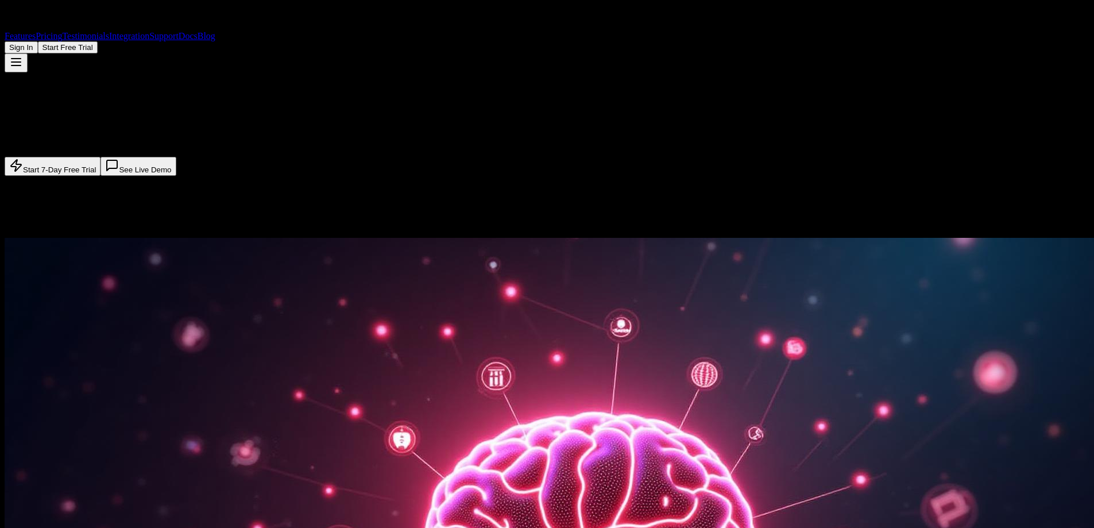
click at [215, 31] on link "Blog" at bounding box center [207, 36] width 18 height 10
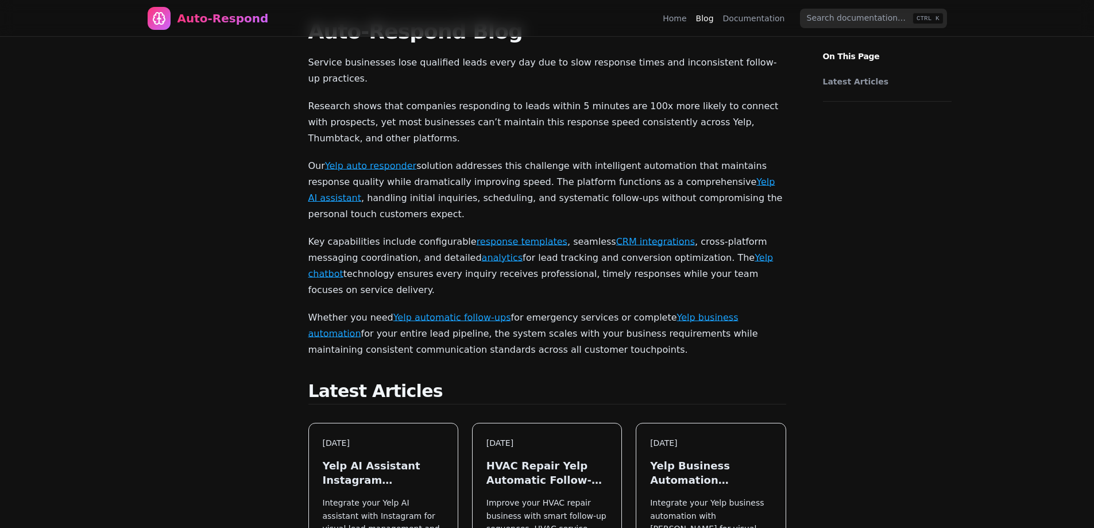
drag, startPoint x: 591, startPoint y: 73, endPoint x: 603, endPoint y: 89, distance: 19.8
drag, startPoint x: 608, startPoint y: 90, endPoint x: 628, endPoint y: 91, distance: 20.1
click at [628, 98] on p "Research shows that companies responding to leads within 5 minutes are 100x mor…" at bounding box center [547, 122] width 478 height 48
copy p "100x"
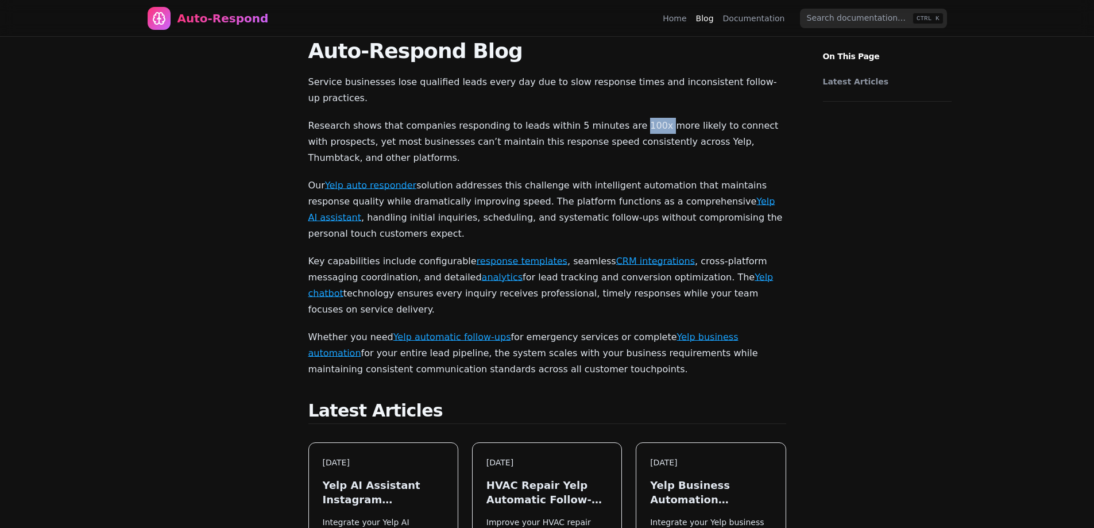
scroll to position [0, 0]
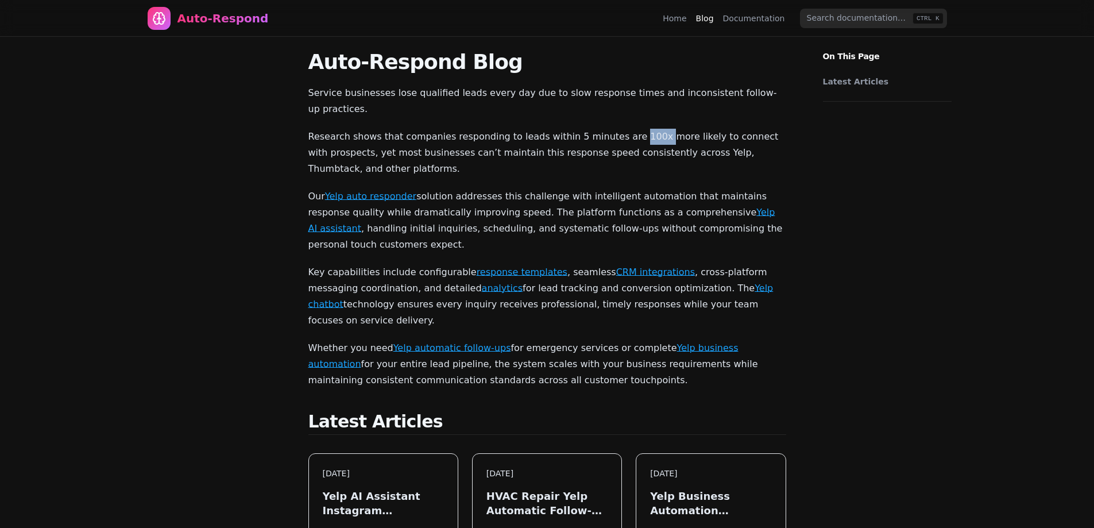
click at [686, 18] on link "Home" at bounding box center [675, 18] width 24 height 11
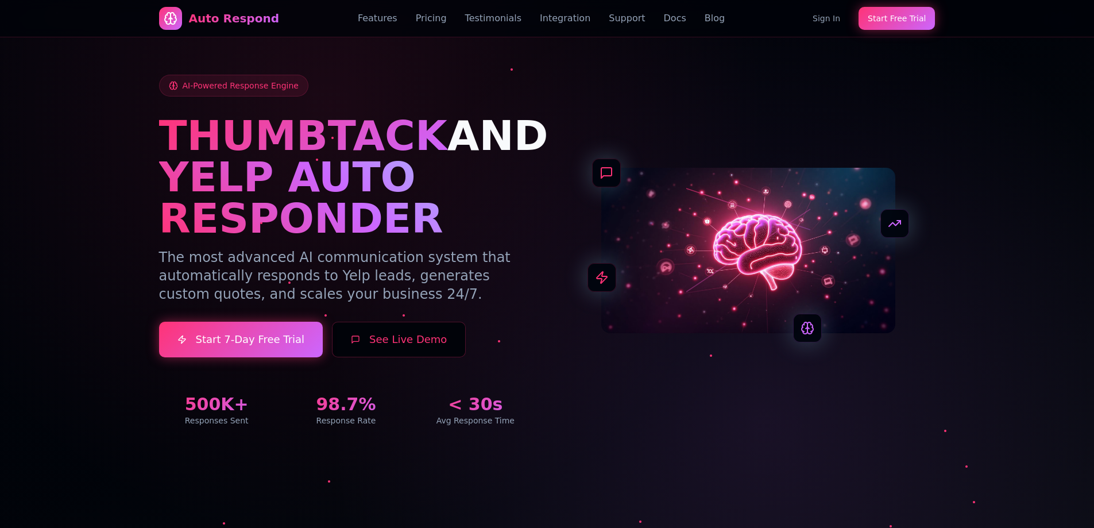
click at [373, 130] on span "THUMBTACK" at bounding box center [303, 135] width 288 height 48
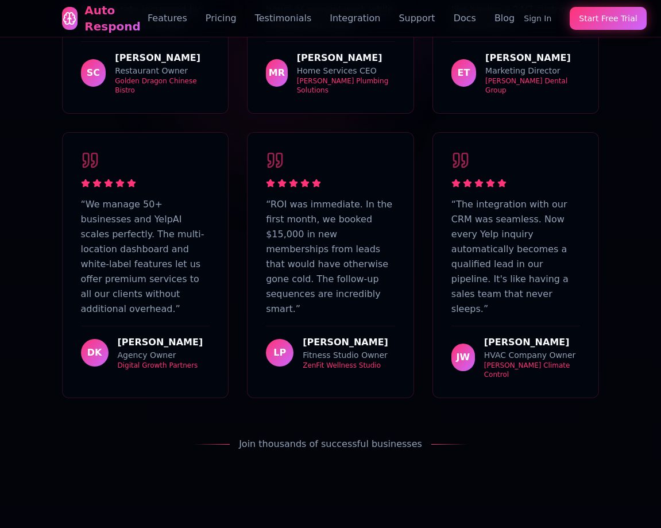
scroll to position [5002, 0]
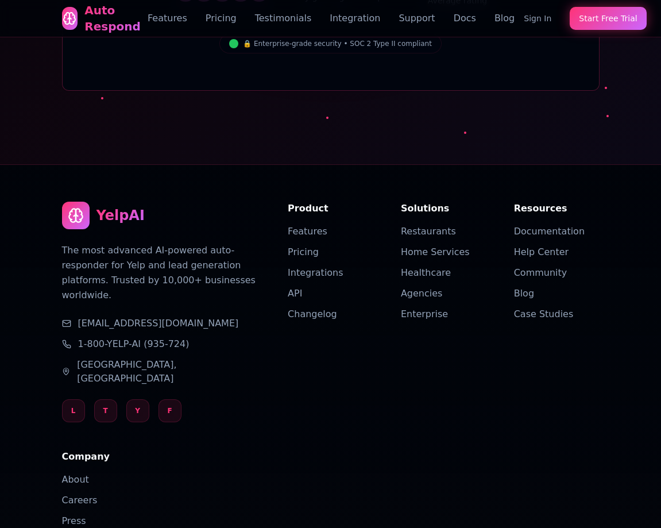
drag, startPoint x: 571, startPoint y: 89, endPoint x: 495, endPoint y: 505, distance: 423.3
drag, startPoint x: 68, startPoint y: 440, endPoint x: 156, endPoint y: 439, distance: 87.9
click at [156, 439] on div "YelpAI The most advanced AI-powered auto-responder for Yelp and lead generation…" at bounding box center [330, 442] width 565 height 555
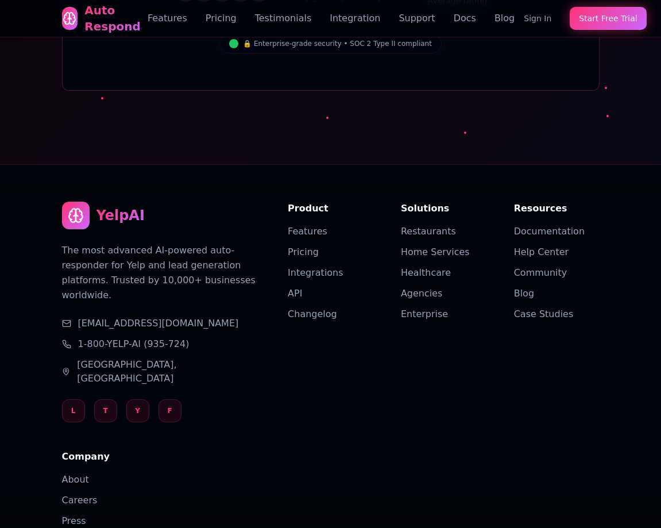
copy div "GDPR Compliant"
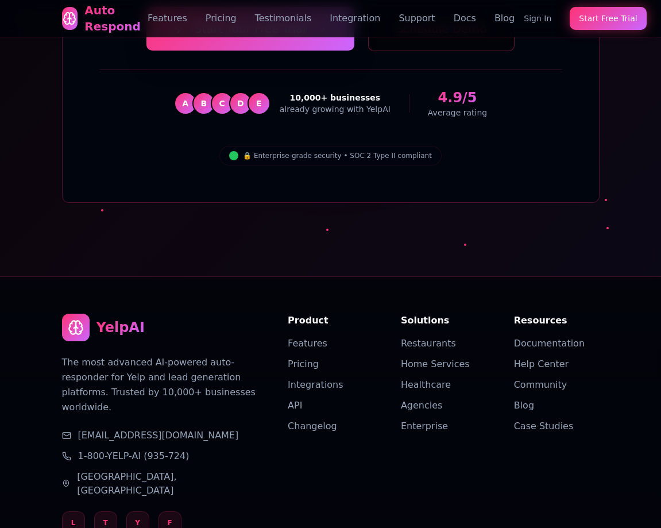
scroll to position [4887, 0]
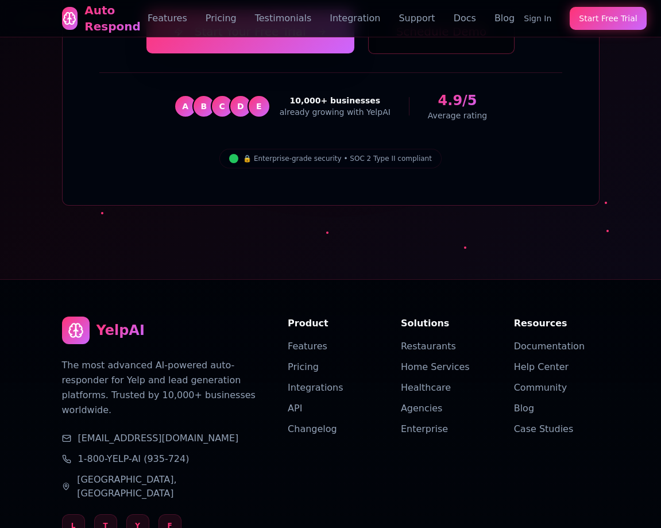
click at [528, 392] on div "YelpAI The most advanced AI-powered auto-responder for Yelp and lead generation…" at bounding box center [330, 500] width 537 height 368
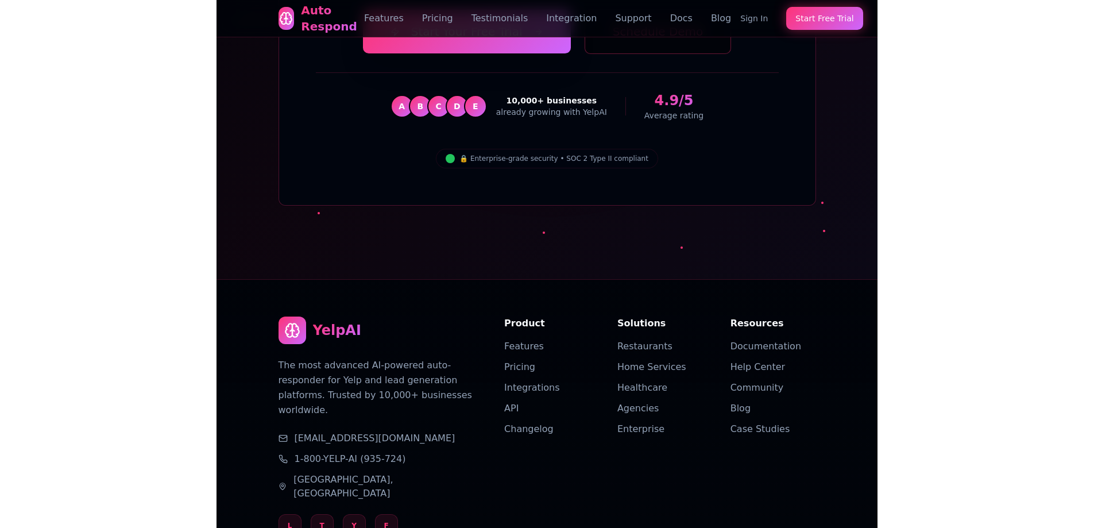
scroll to position [4659, 0]
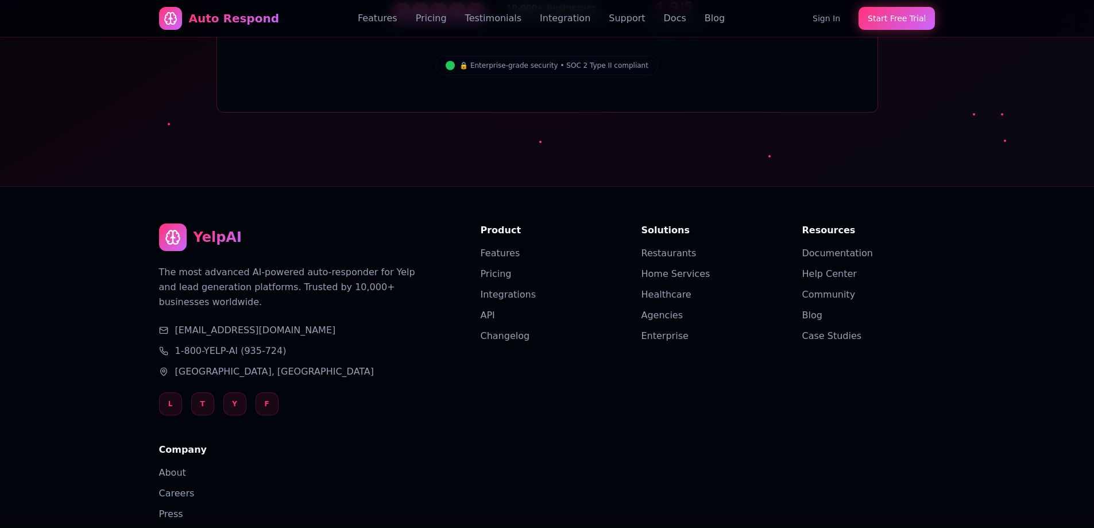
click at [573, 418] on div "YelpAI The most advanced AI-powered auto-responder for Yelp and lead generation…" at bounding box center [547, 392] width 776 height 339
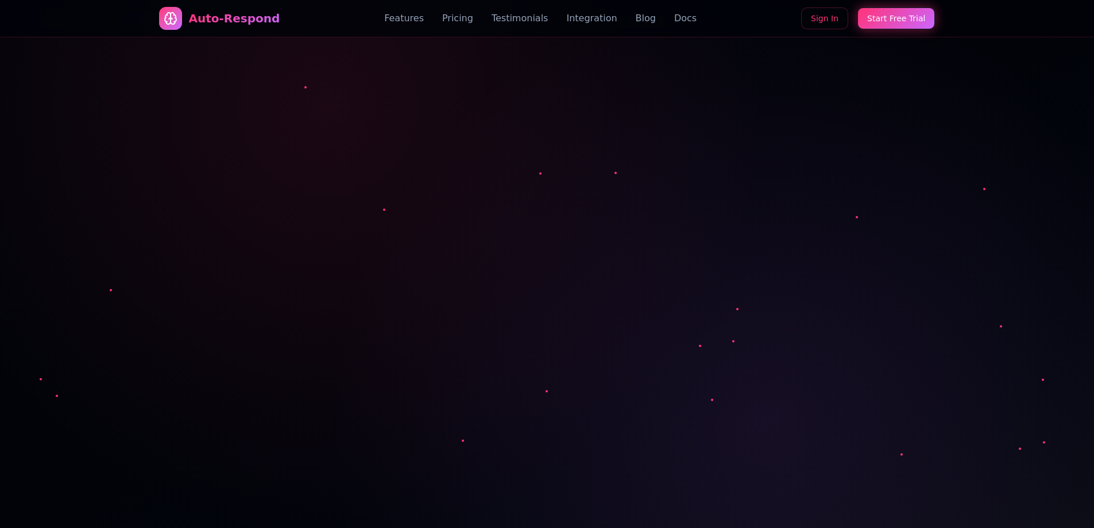
scroll to position [4034, 0]
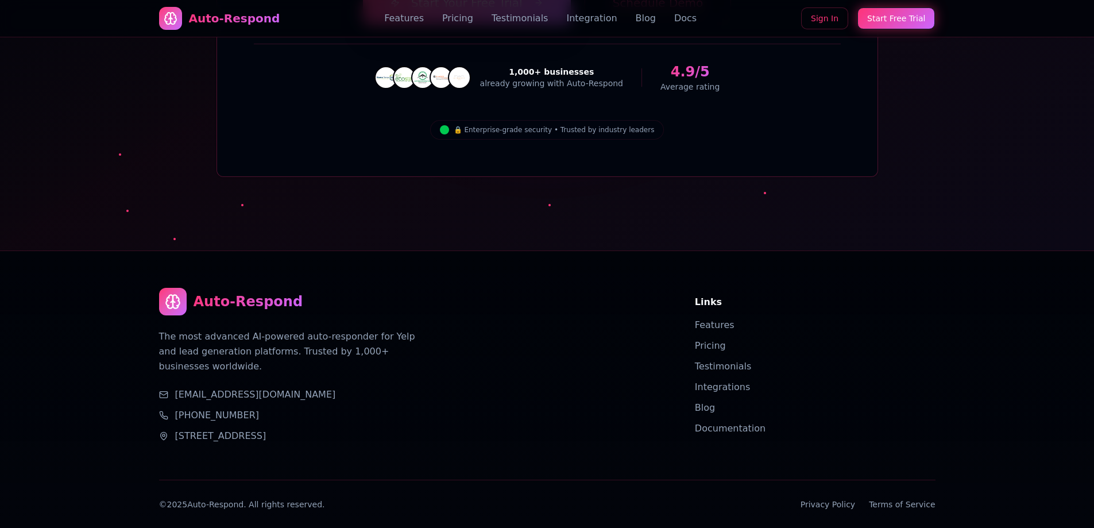
drag, startPoint x: 167, startPoint y: 440, endPoint x: 310, endPoint y: 444, distance: 142.5
click at [311, 498] on div "© 2025 Auto-Respond. All rights reserved. Privacy Policy Terms of Service" at bounding box center [547, 503] width 776 height 11
copy div "2025 Auto-Respond. All rights reserved."
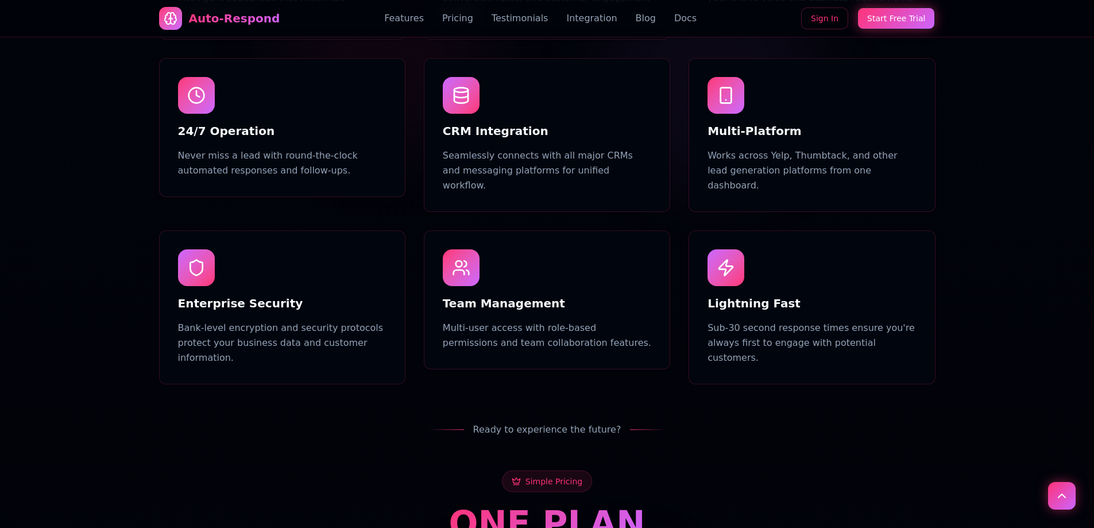
scroll to position [61, 0]
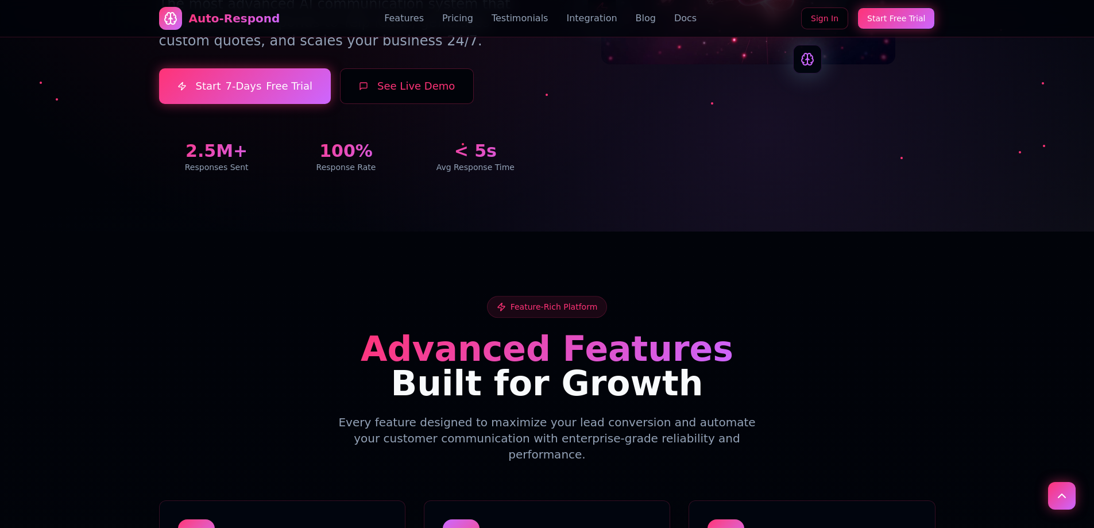
drag, startPoint x: 490, startPoint y: 252, endPoint x: 489, endPoint y: 20, distance: 232.0
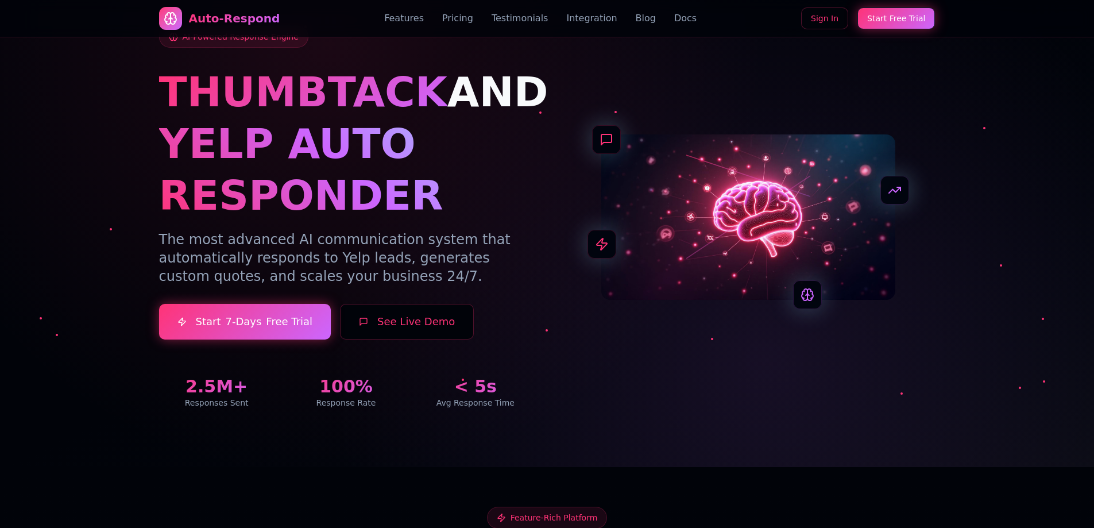
scroll to position [0, 0]
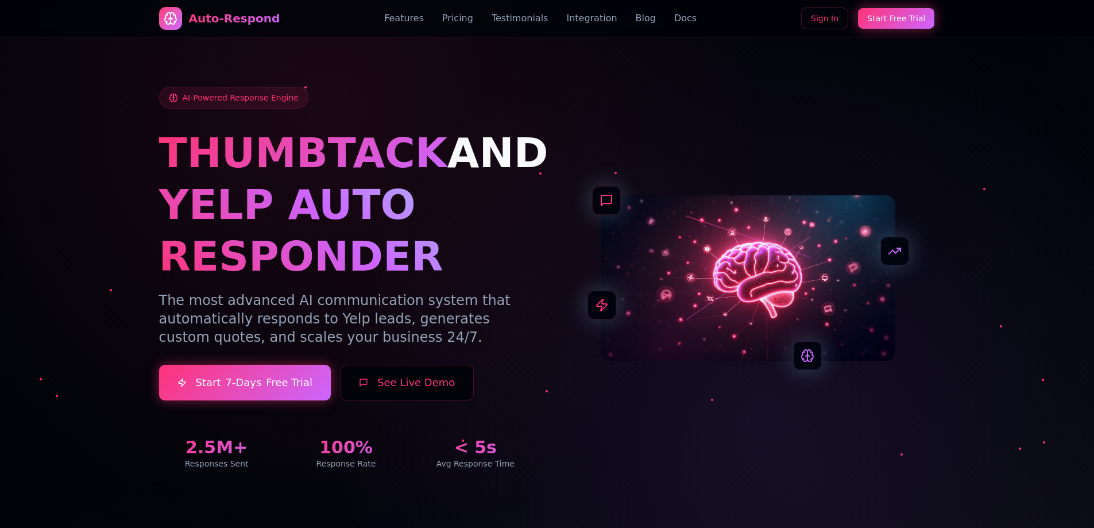
drag, startPoint x: 605, startPoint y: 273, endPoint x: 572, endPoint y: 6, distance: 269.0
drag, startPoint x: 556, startPoint y: 159, endPoint x: 533, endPoint y: -1, distance: 161.9
click at [636, 21] on link "Blog" at bounding box center [646, 18] width 20 height 14
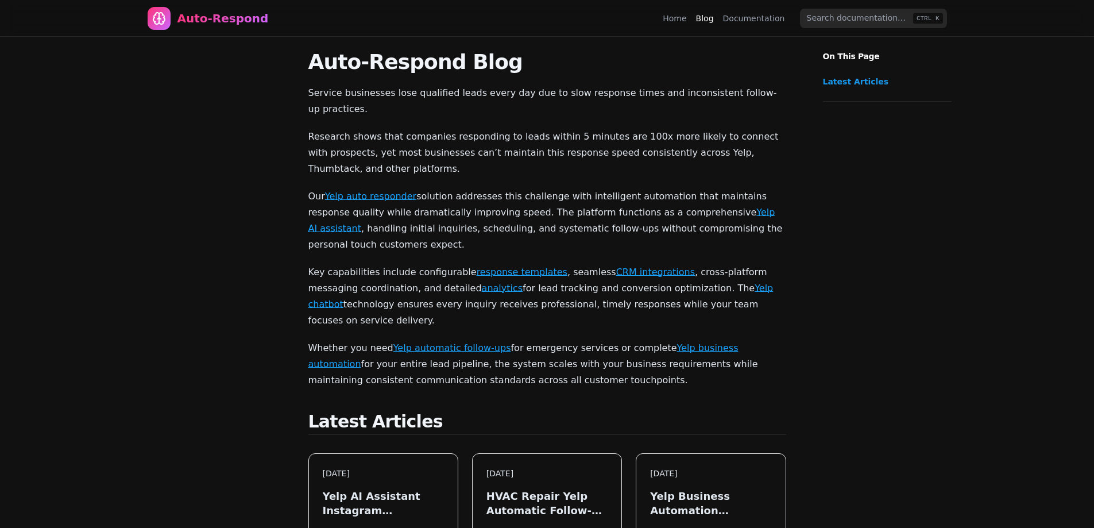
click at [843, 86] on link "Latest Articles" at bounding box center [884, 81] width 123 height 11
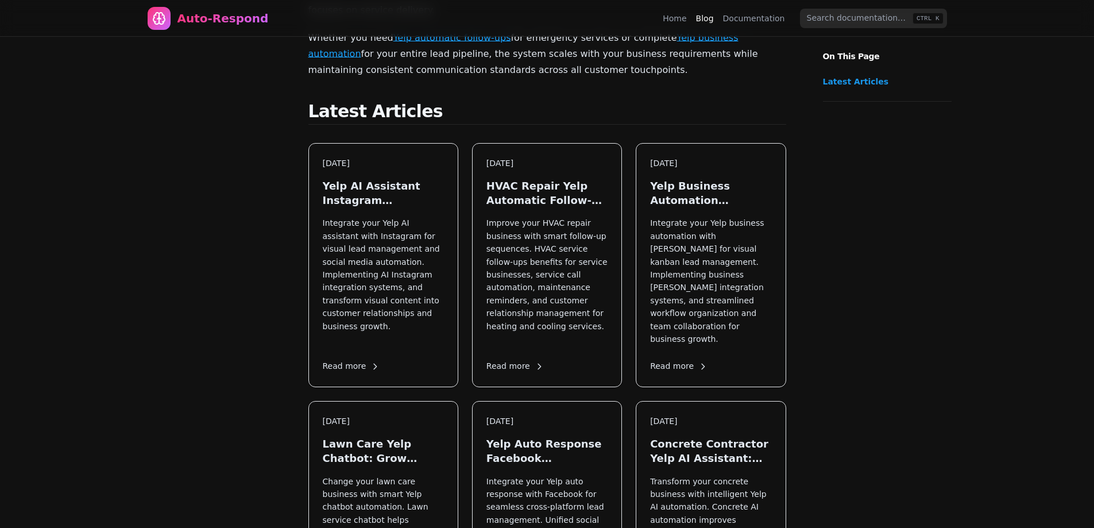
click at [843, 86] on link "Latest Articles" at bounding box center [884, 81] width 123 height 11
click at [836, 60] on p "On This Page" at bounding box center [887, 49] width 147 height 25
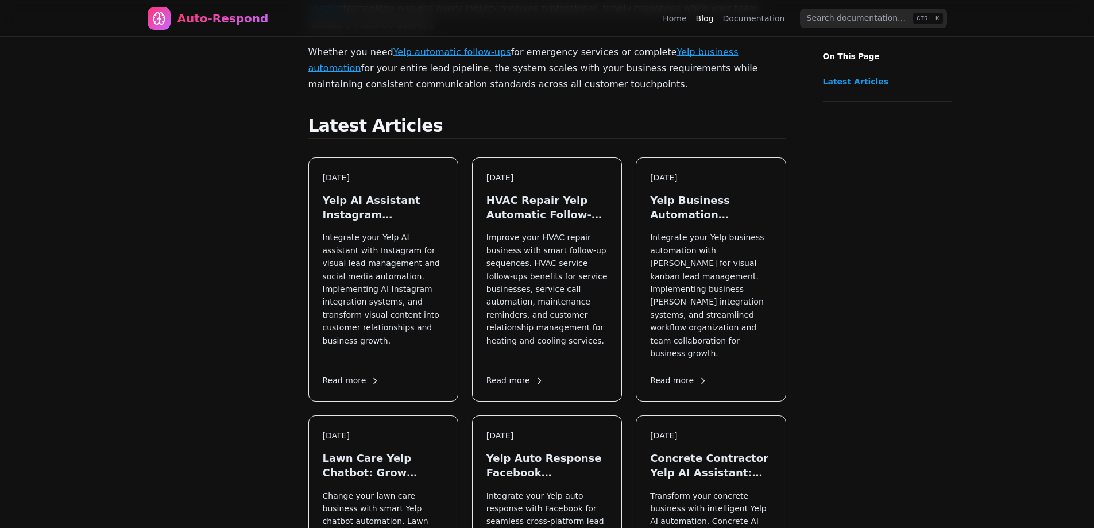
drag, startPoint x: 343, startPoint y: 106, endPoint x: 350, endPoint y: 103, distance: 7.8
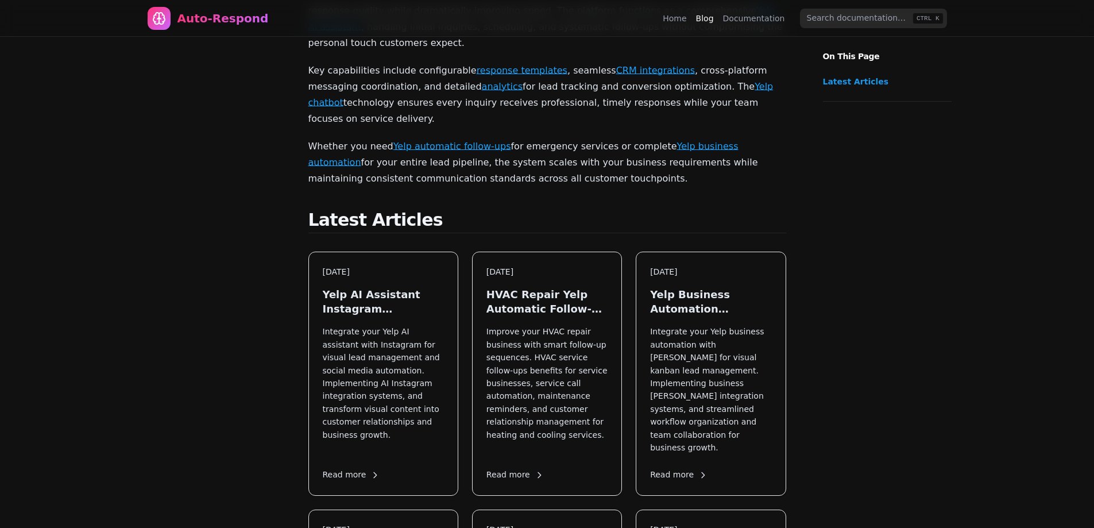
scroll to position [0, 0]
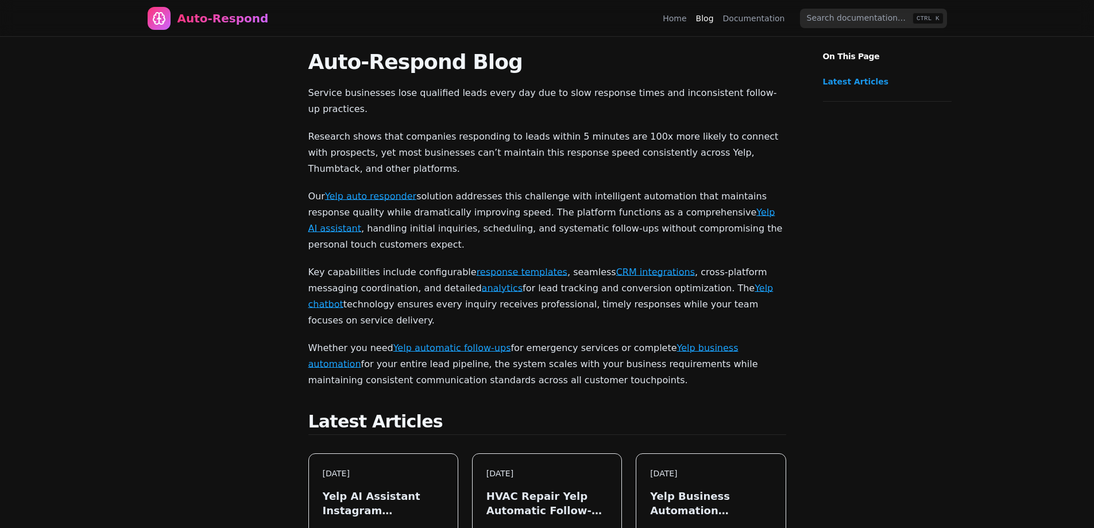
click at [742, 18] on link "Documentation" at bounding box center [754, 18] width 62 height 11
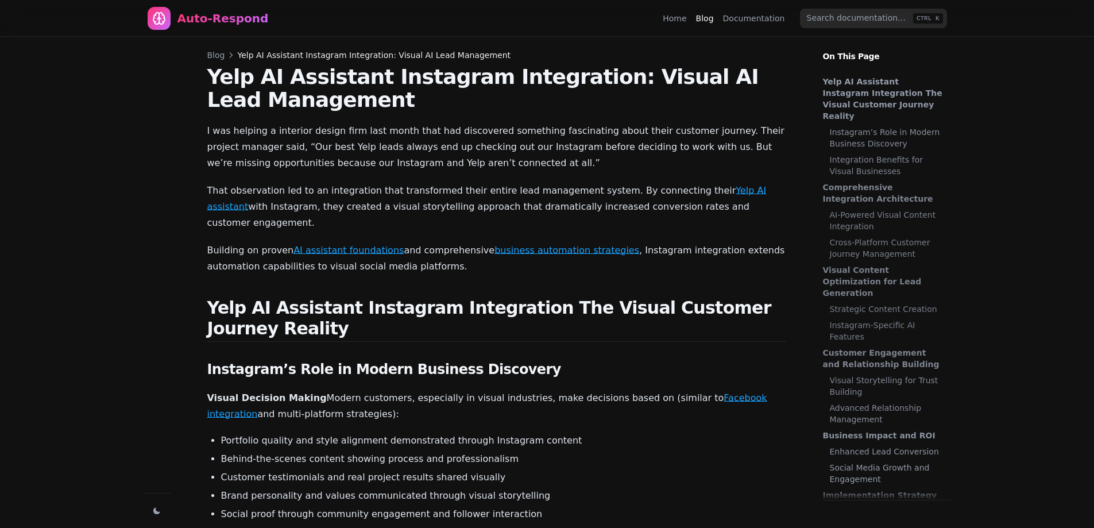
scroll to position [7557, 0]
click at [686, 14] on link "Home" at bounding box center [675, 18] width 24 height 11
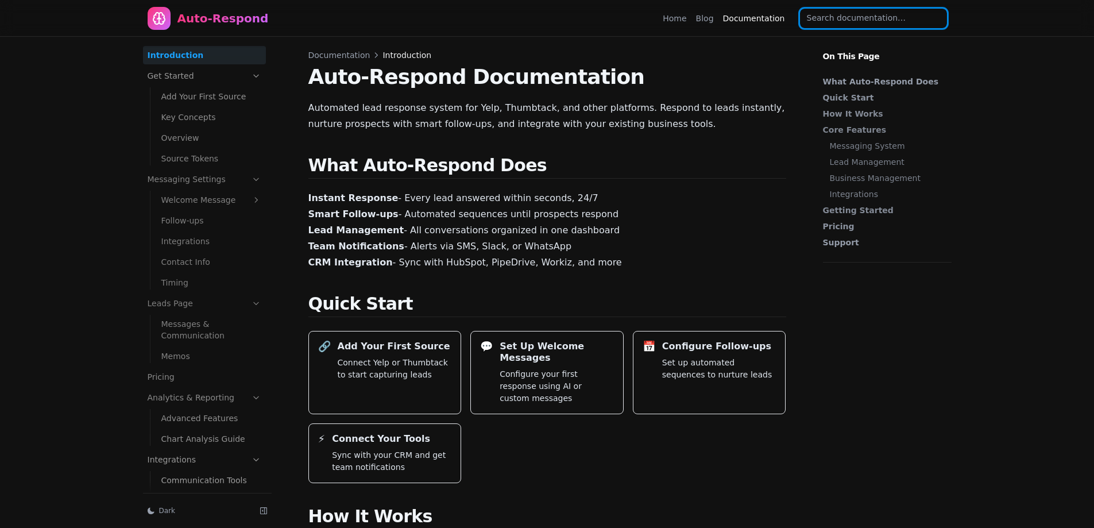
click at [842, 10] on input "search" at bounding box center [873, 19] width 147 height 20
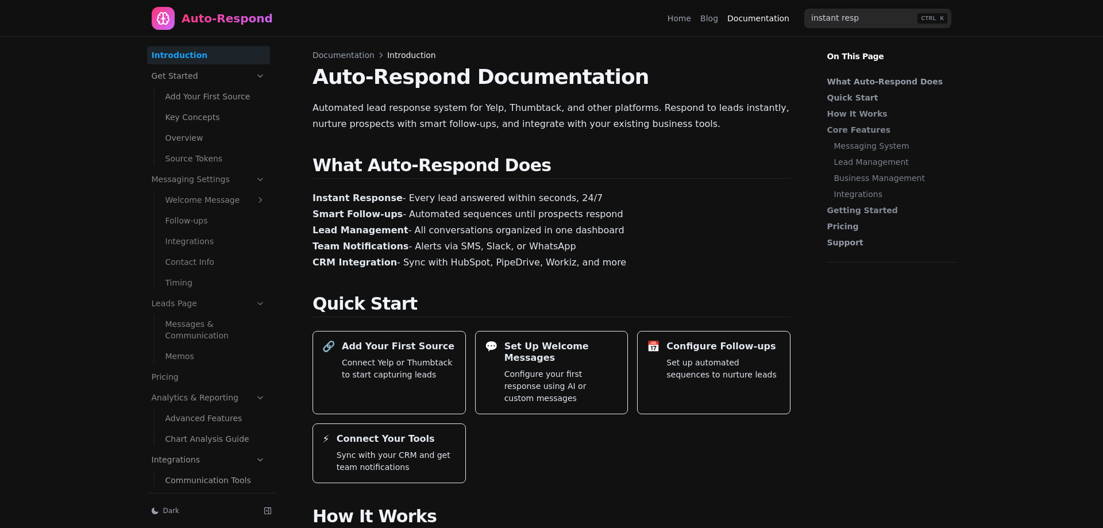
click at [223, 333] on link "Messages & Communication" at bounding box center [215, 330] width 109 height 30
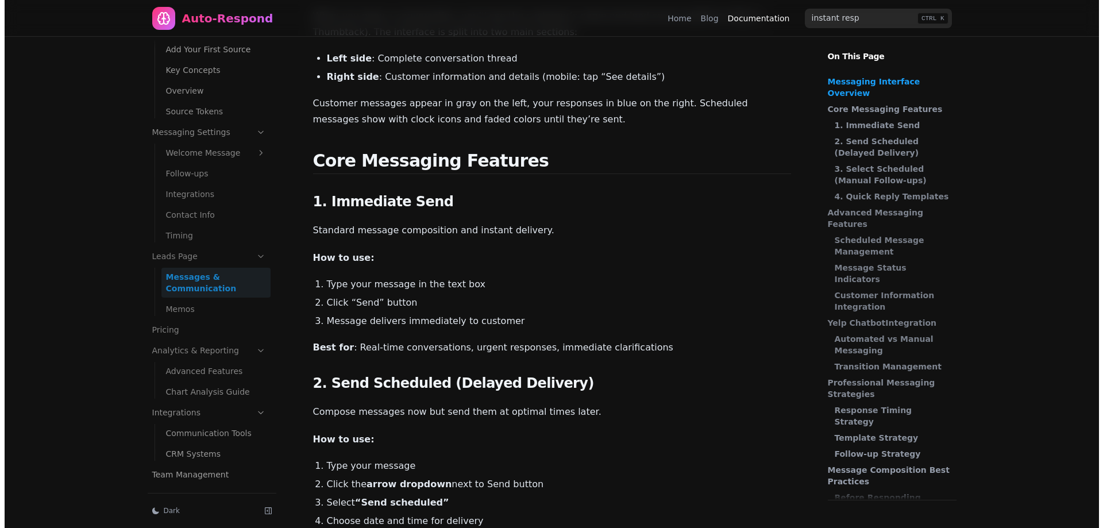
scroll to position [230, 0]
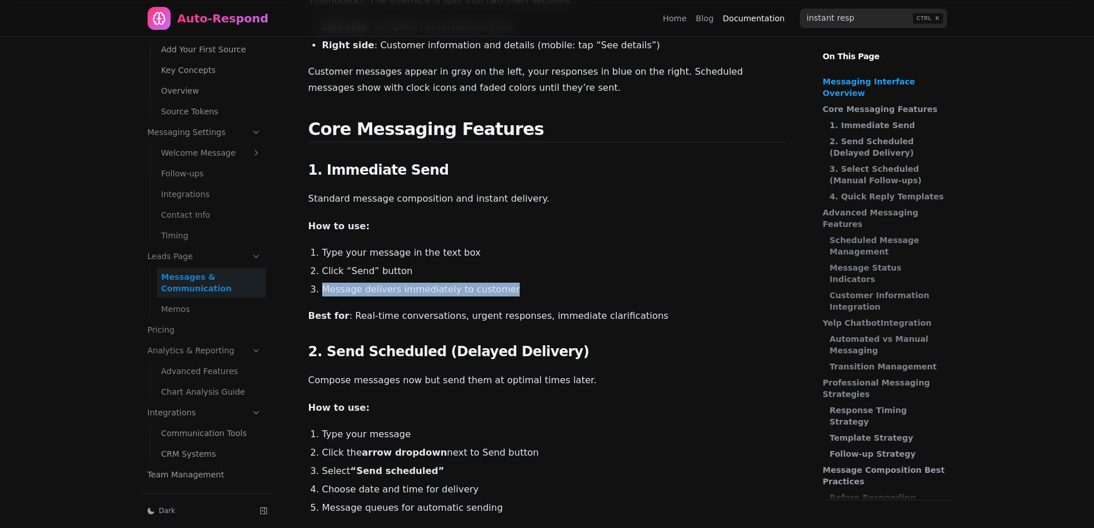
drag, startPoint x: 322, startPoint y: 291, endPoint x: 555, endPoint y: 272, distance: 233.9
click at [553, 288] on li "Message delivers immediately to customer" at bounding box center [554, 290] width 464 height 14
copy li "Message delivers immediately to customer"
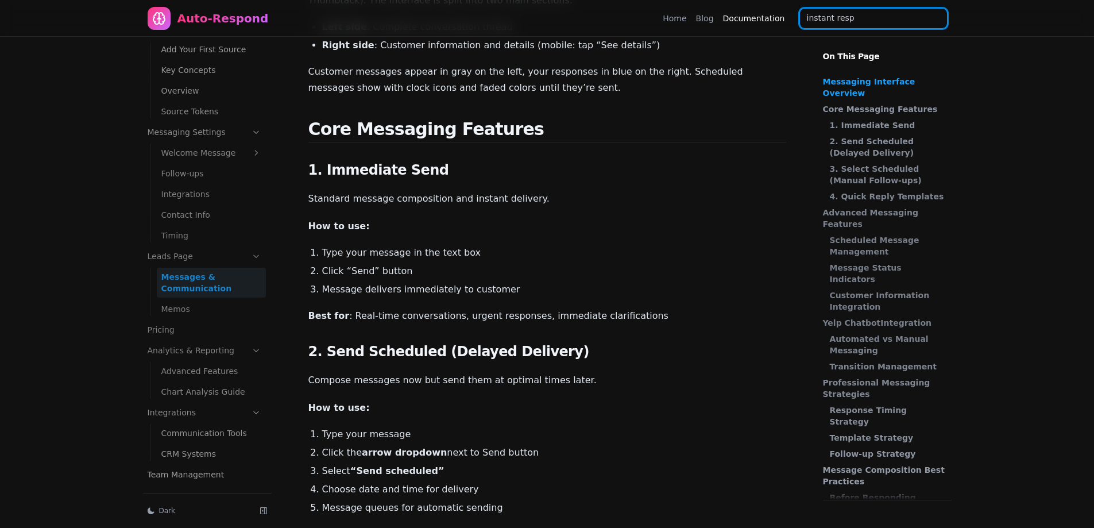
click at [836, 20] on input "instant resp" at bounding box center [873, 19] width 147 height 20
paste input "Message delivers immediately to customer"
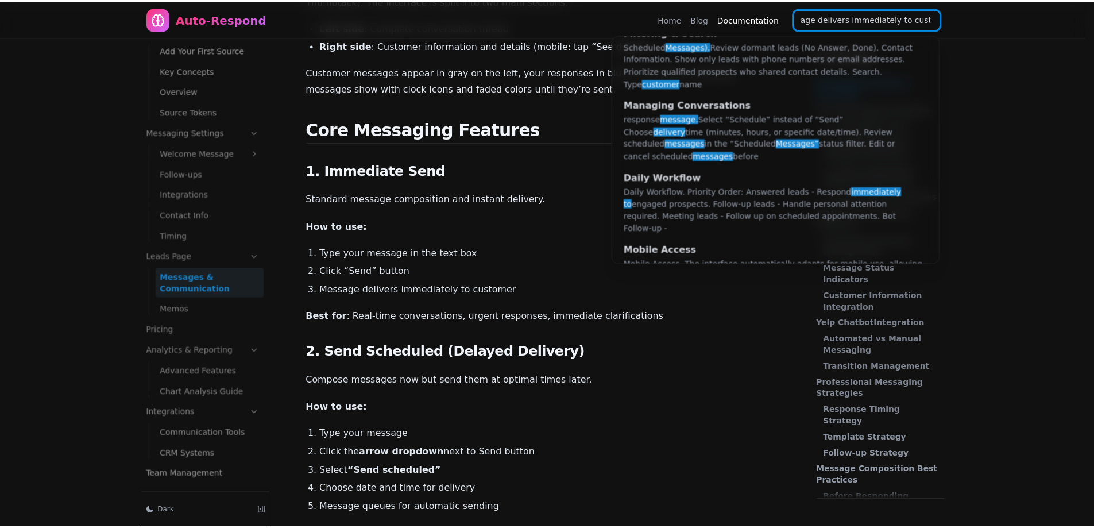
scroll to position [846, 0]
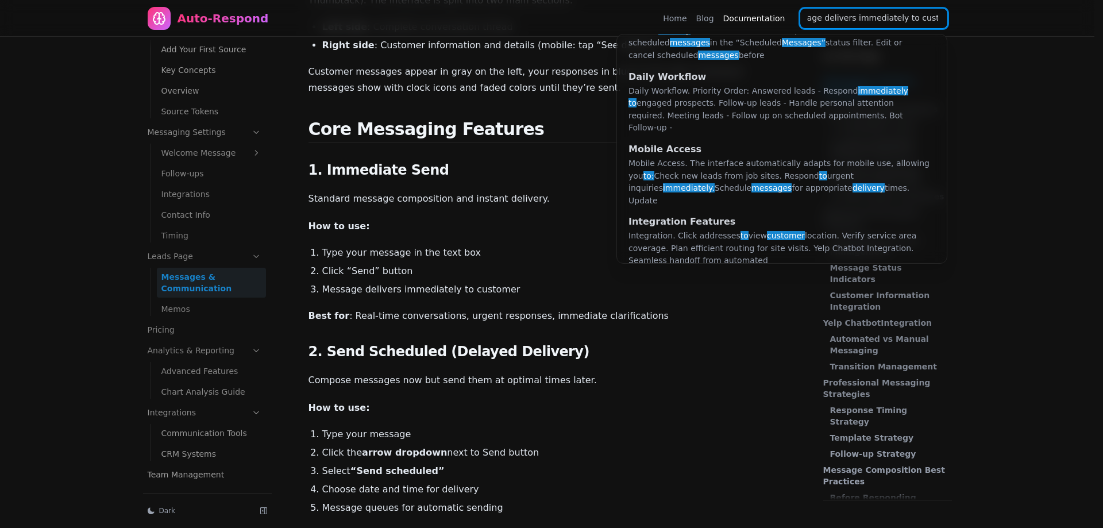
type input "Message delivers immediately to customer"
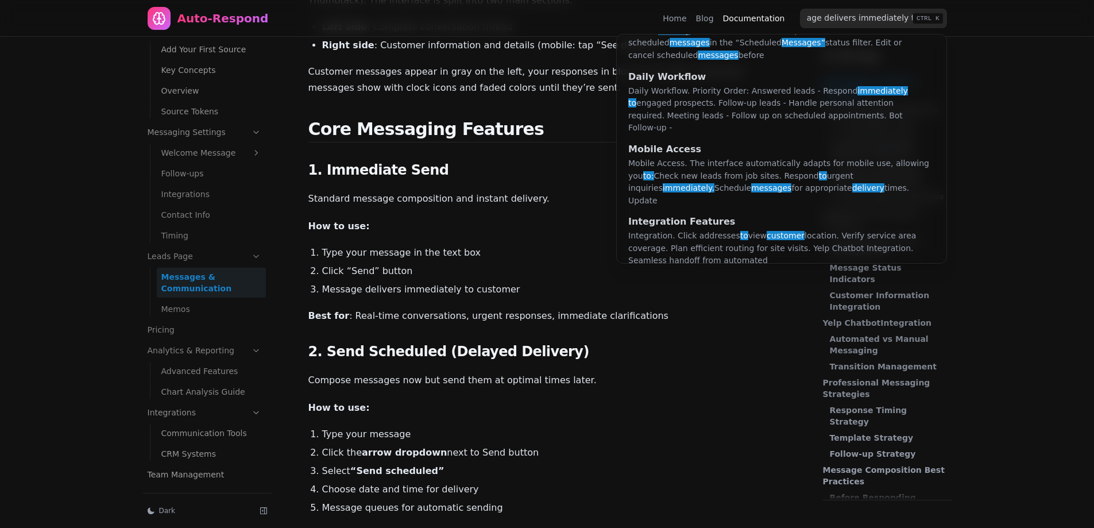
click at [710, 20] on nav "Auto-Respond Home Blog Documentation Message delivers immediately to customer C…" at bounding box center [547, 18] width 827 height 37
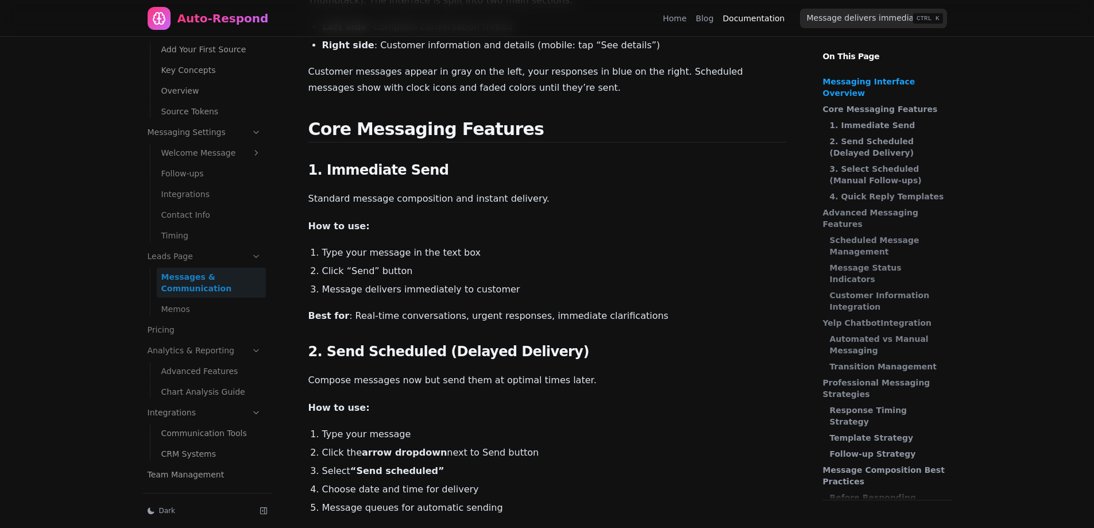
click at [707, 19] on link "Blog" at bounding box center [705, 18] width 18 height 11
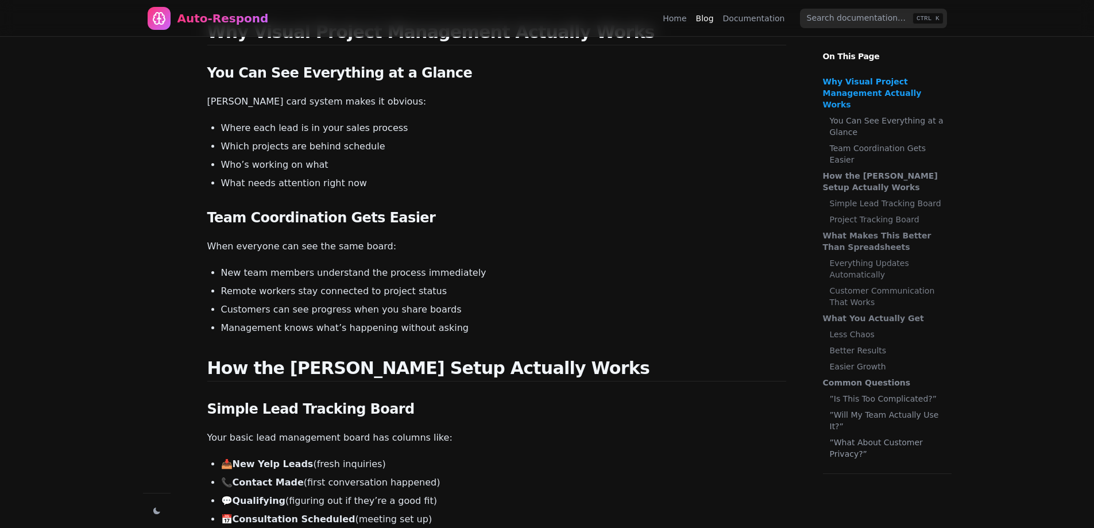
scroll to position [402, 0]
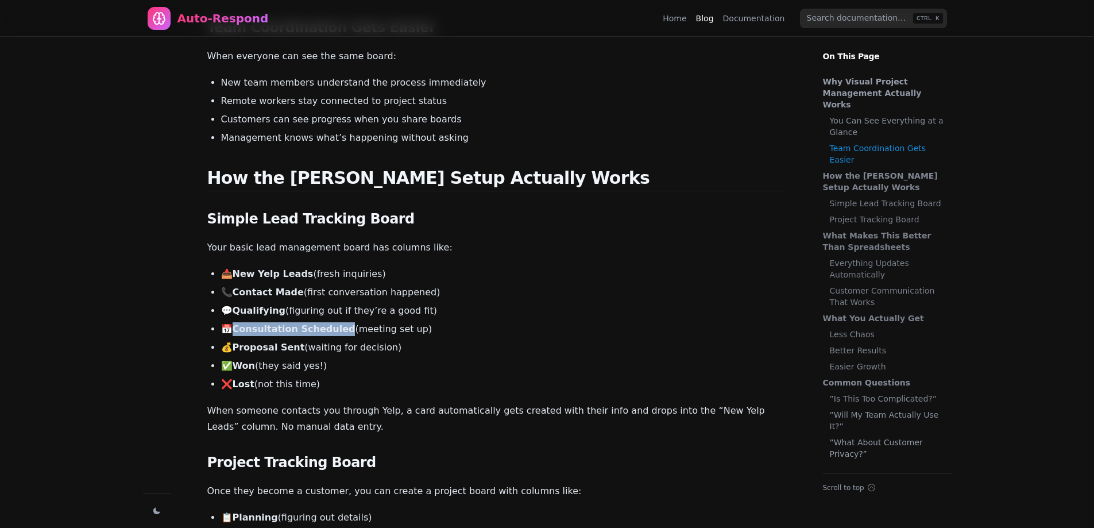
drag, startPoint x: 236, startPoint y: 332, endPoint x: 336, endPoint y: 323, distance: 100.4
click at [336, 323] on strong "Consultation Scheduled" at bounding box center [294, 328] width 123 height 11
copy strong "Consultation Scheduled"
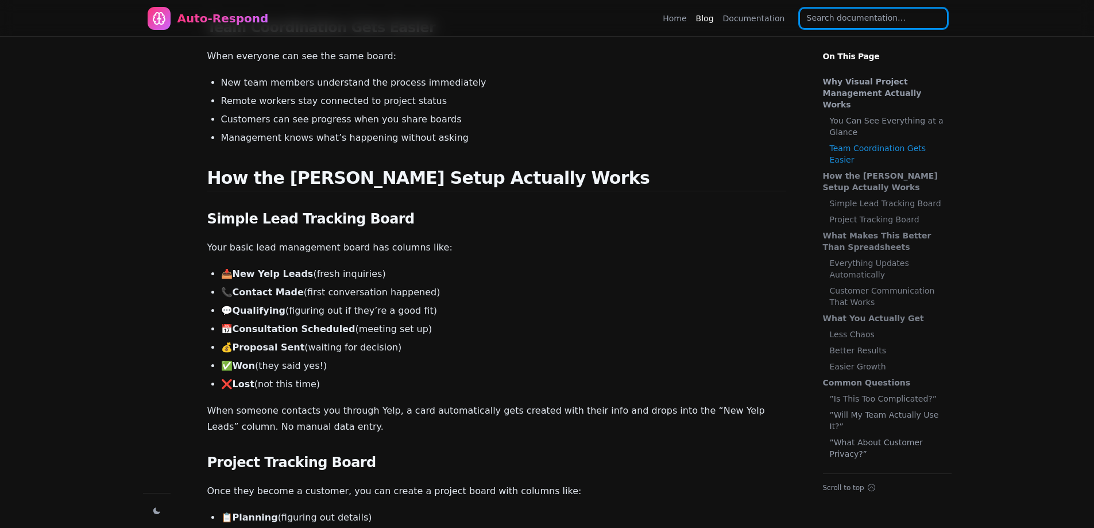
click at [885, 13] on input "search" at bounding box center [873, 19] width 147 height 20
paste input "Consultation Scheduled"
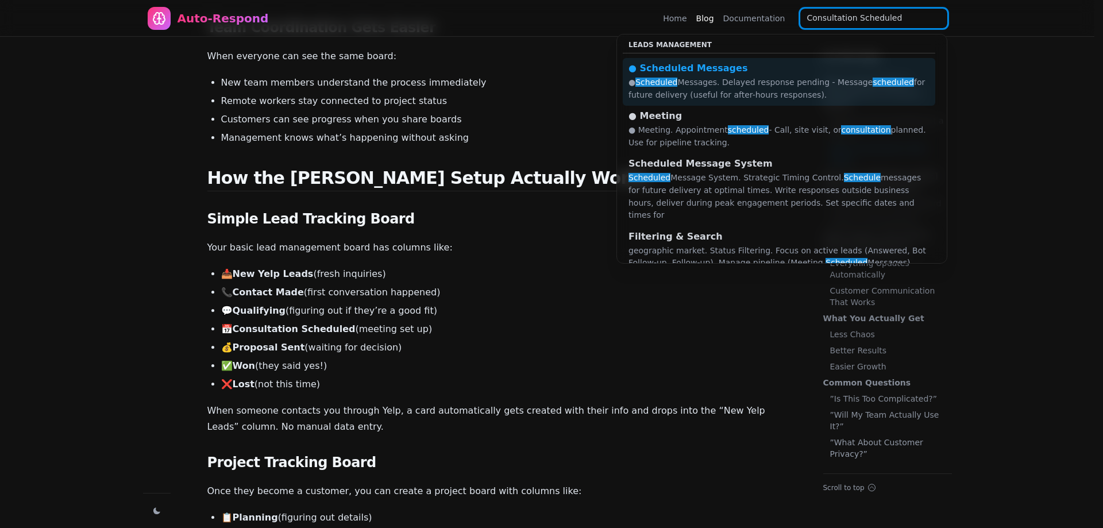
type input "Consultation Scheduled"
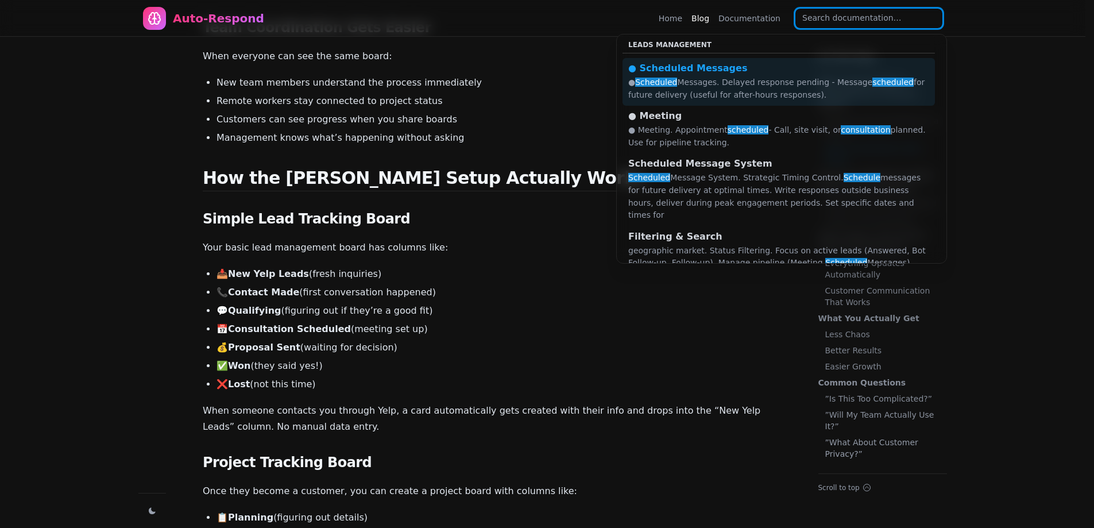
click at [725, 74] on link "● Scheduled Messages ● Scheduled Messages. Delayed response pending - Message s…" at bounding box center [778, 82] width 312 height 48
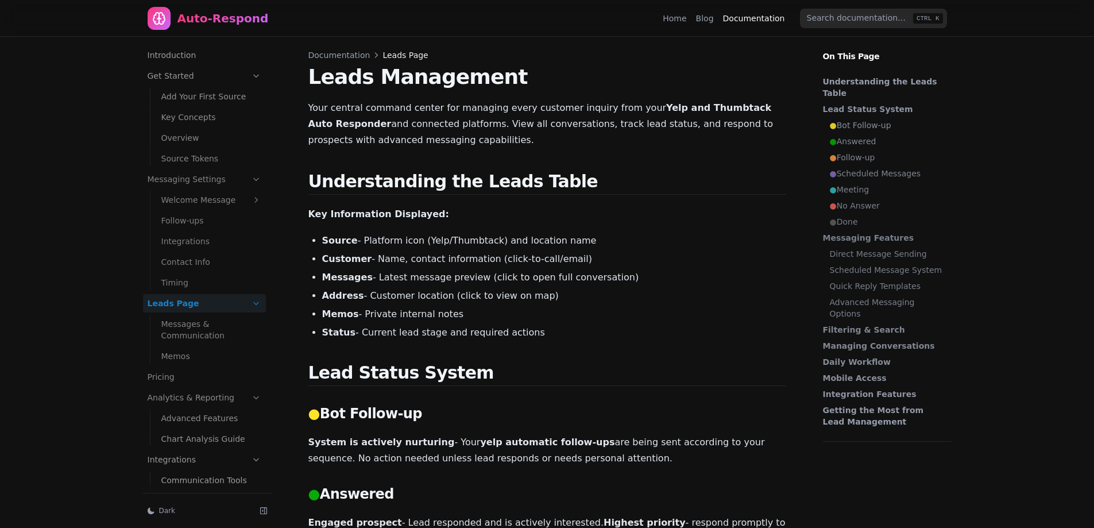
scroll to position [47, 0]
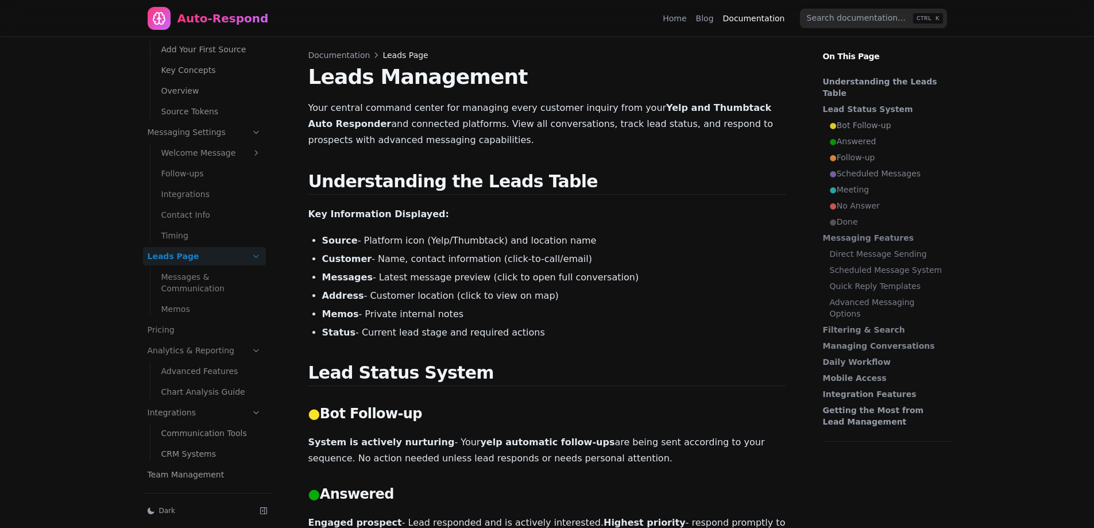
click at [226, 20] on div "Auto-Respond" at bounding box center [222, 18] width 91 height 16
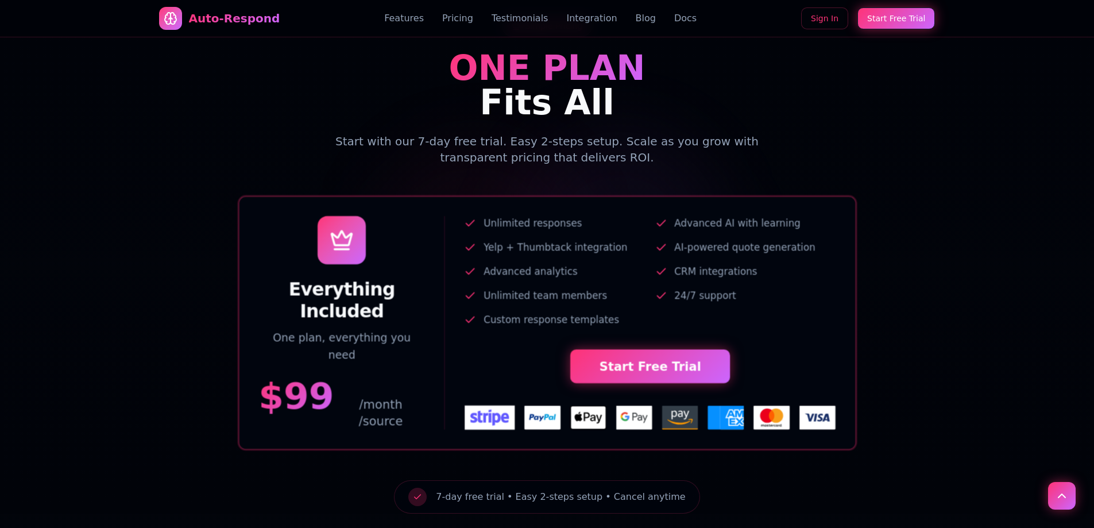
scroll to position [1488, 0]
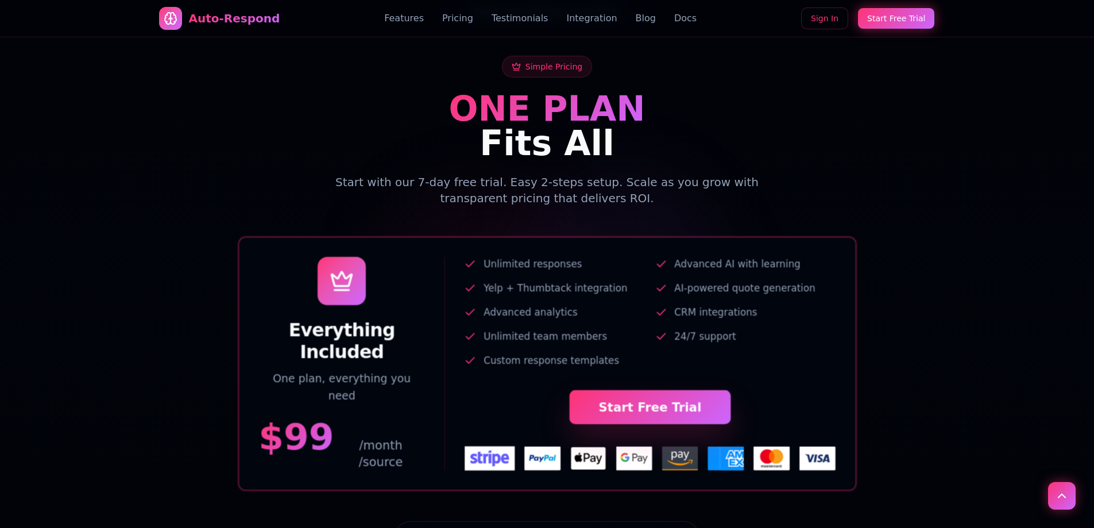
click at [679, 389] on link "Start Free Trial" at bounding box center [649, 406] width 161 height 34
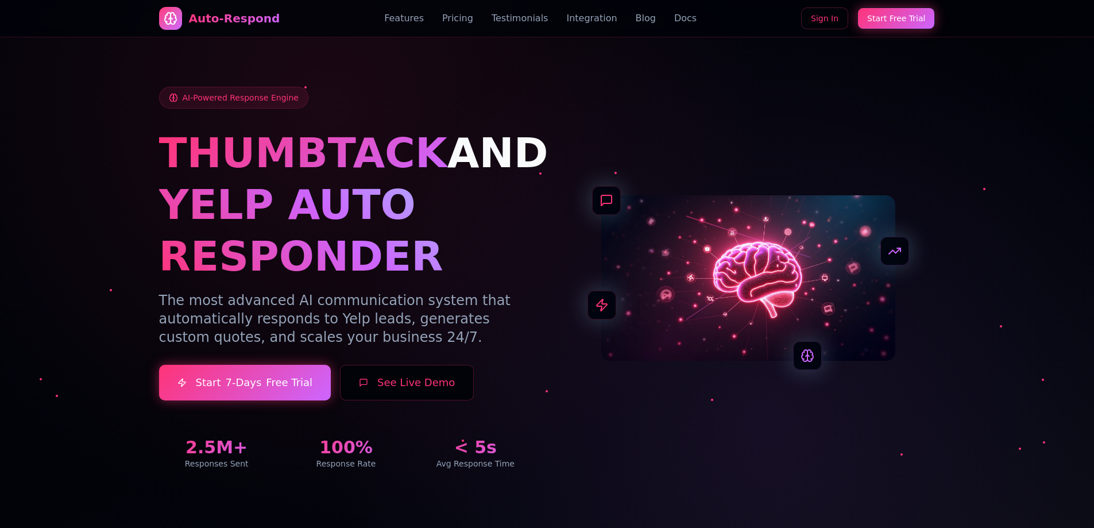
click at [397, 383] on button "See Live Demo" at bounding box center [407, 383] width 134 height 36
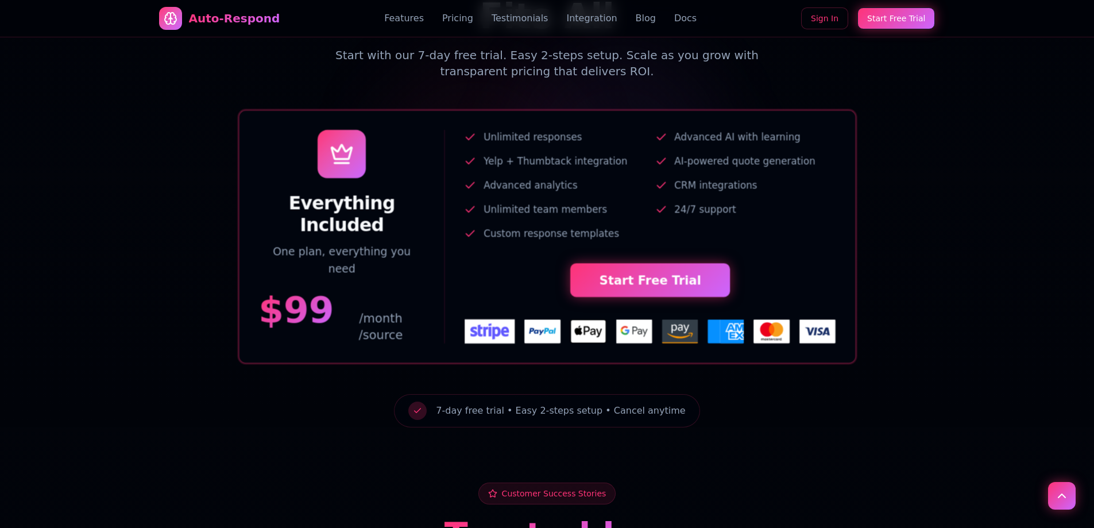
scroll to position [1608, 0]
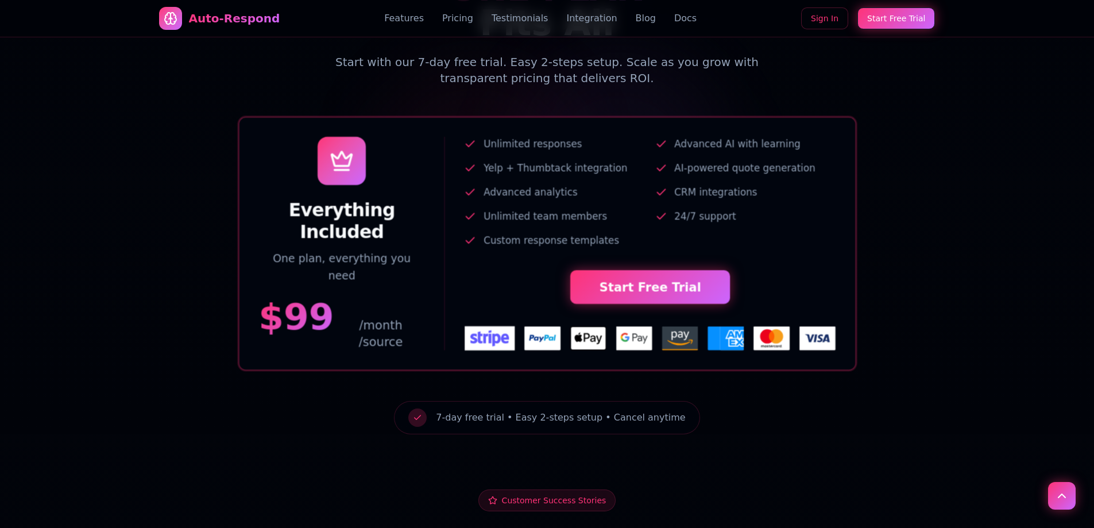
click at [432, 401] on div "7-day free trial • Easy 2-steps setup • Cancel anytime" at bounding box center [546, 417] width 305 height 33
click at [483, 411] on span "7-day free trial • Easy 2-steps setup • Cancel anytime" at bounding box center [560, 418] width 249 height 14
click at [531, 494] on span "Customer Success Stories" at bounding box center [554, 499] width 105 height 11
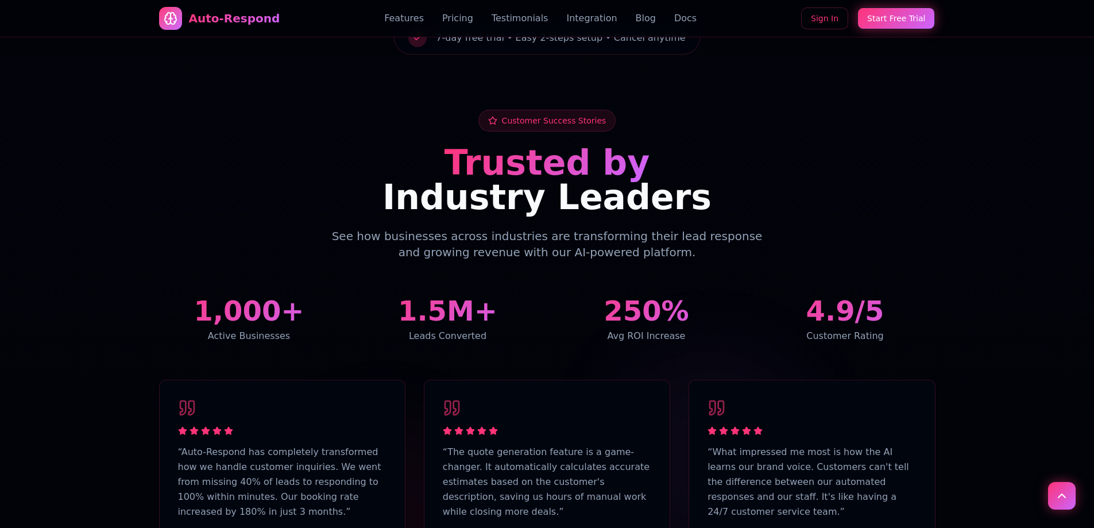
scroll to position [2010, 0]
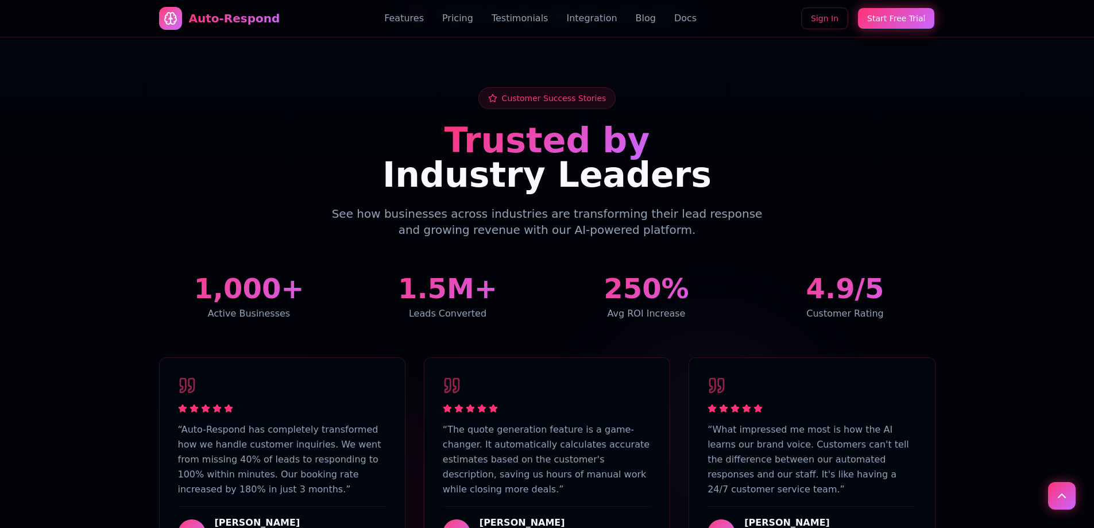
click at [453, 376] on icon at bounding box center [452, 385] width 18 height 18
click at [467, 307] on div "Leads Converted" at bounding box center [448, 314] width 180 height 14
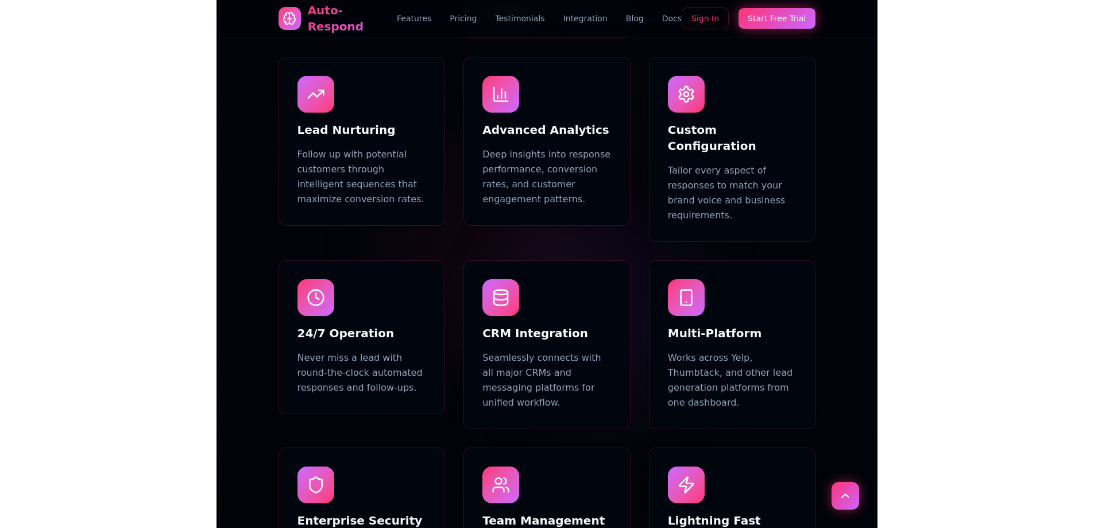
scroll to position [0, 0]
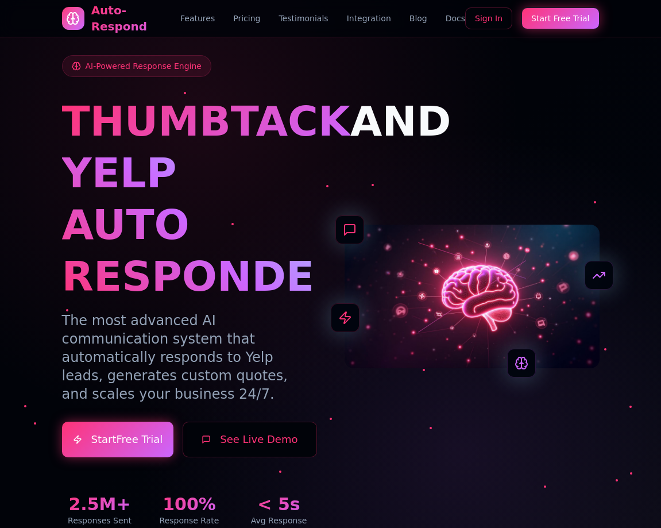
drag, startPoint x: 326, startPoint y: 325, endPoint x: 653, endPoint y: -60, distance: 505.6
click at [551, 17] on link "Start Free Trial" at bounding box center [560, 18] width 79 height 22
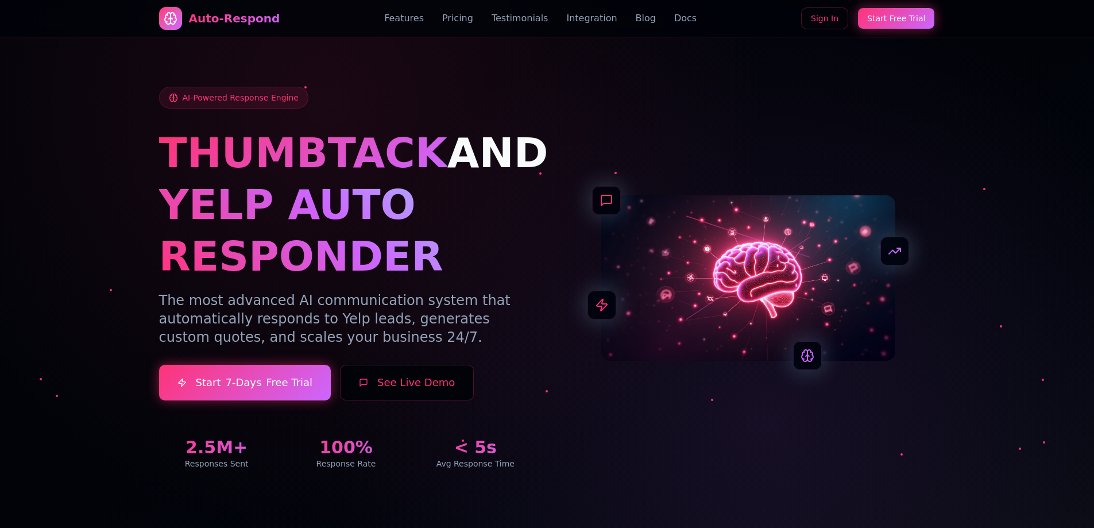
click at [674, 16] on link "Docs" at bounding box center [685, 18] width 22 height 14
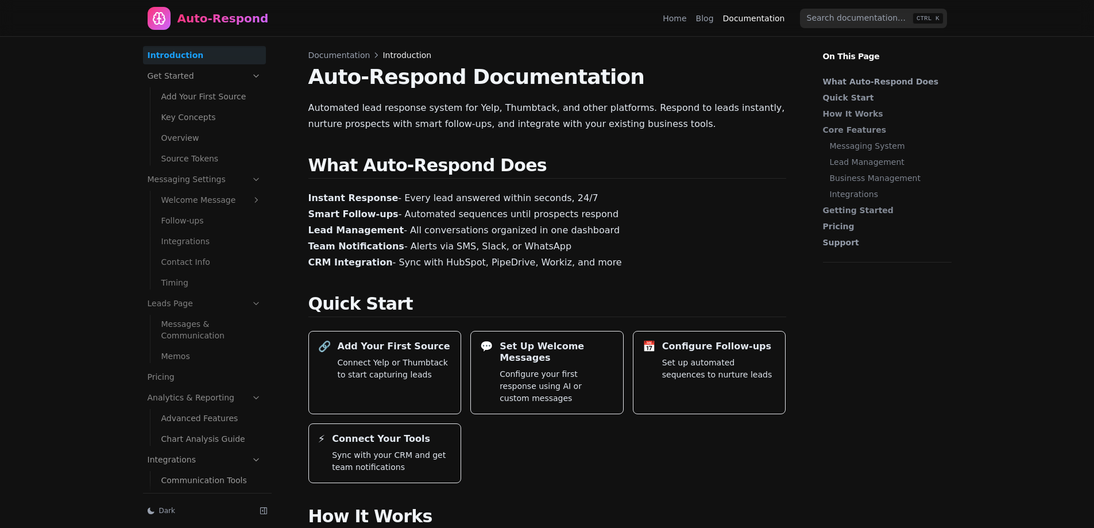
click at [849, 146] on link "Messaging System" at bounding box center [888, 145] width 116 height 11
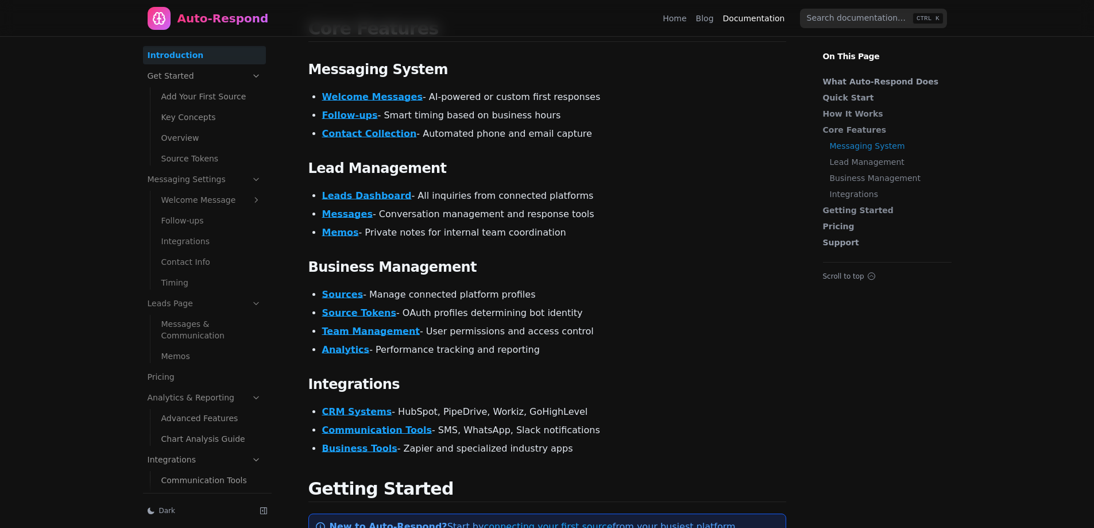
click at [849, 169] on ul "What Auto-Respond Does Quick Start How It Works Core Features Messaging System …" at bounding box center [887, 162] width 147 height 200
click at [867, 163] on link "Lead Management" at bounding box center [888, 161] width 116 height 11
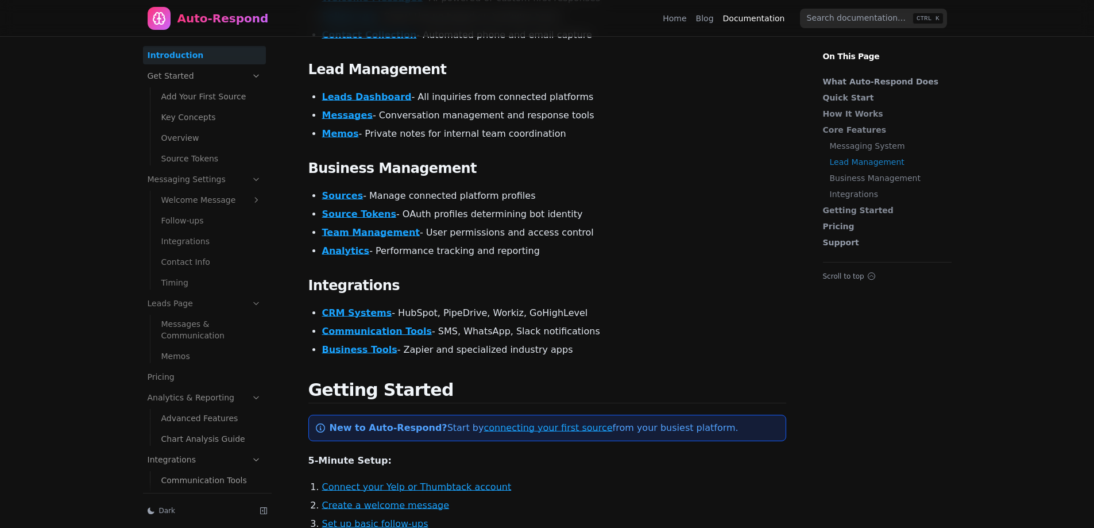
click at [861, 182] on link "Business Management" at bounding box center [888, 177] width 116 height 11
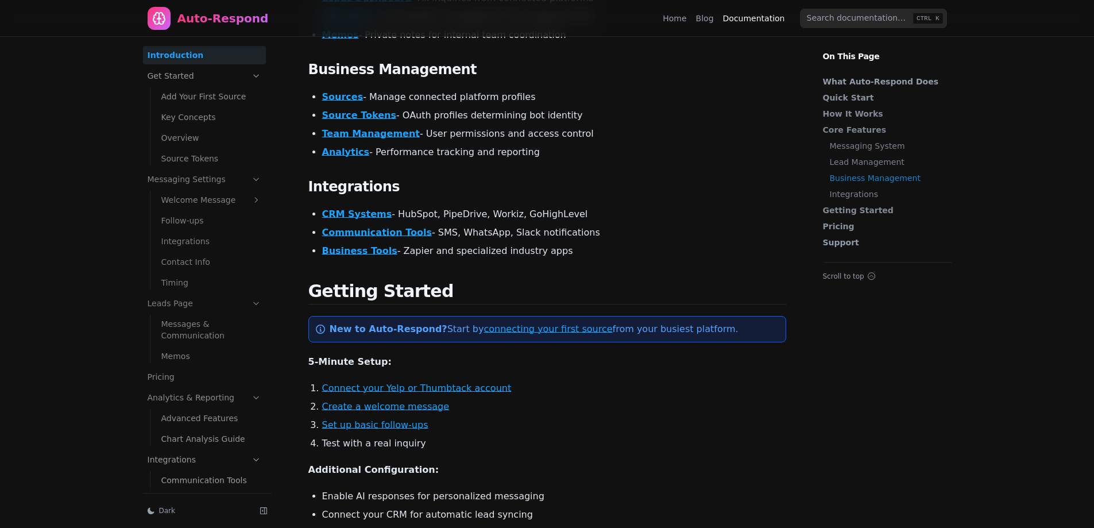
click at [856, 194] on link "Integrations" at bounding box center [888, 193] width 116 height 11
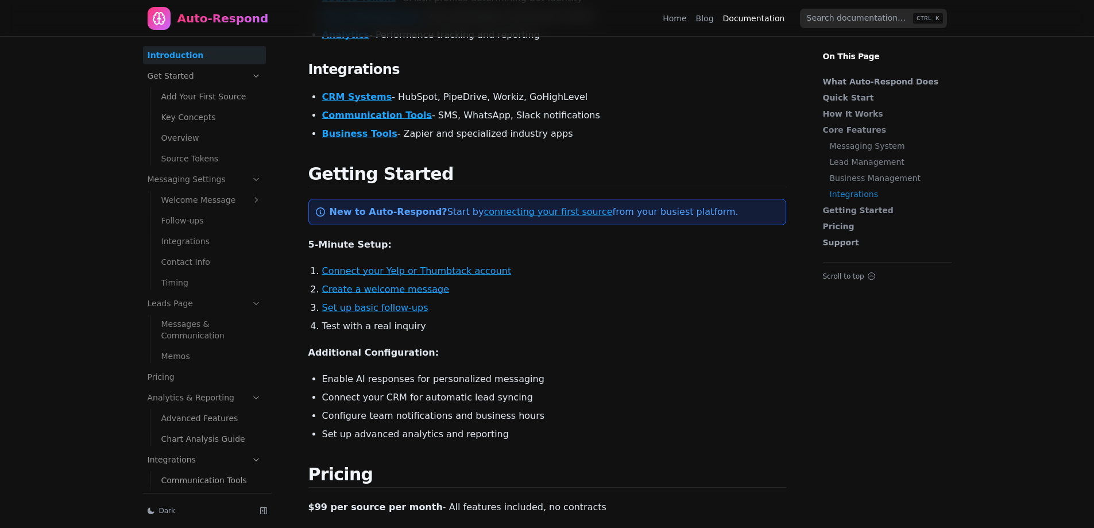
drag, startPoint x: 722, startPoint y: 192, endPoint x: 303, endPoint y: 183, distance: 418.7
click at [330, 206] on strong "New to Auto-Respond?" at bounding box center [389, 211] width 118 height 11
click at [324, 207] on icon at bounding box center [320, 211] width 9 height 9
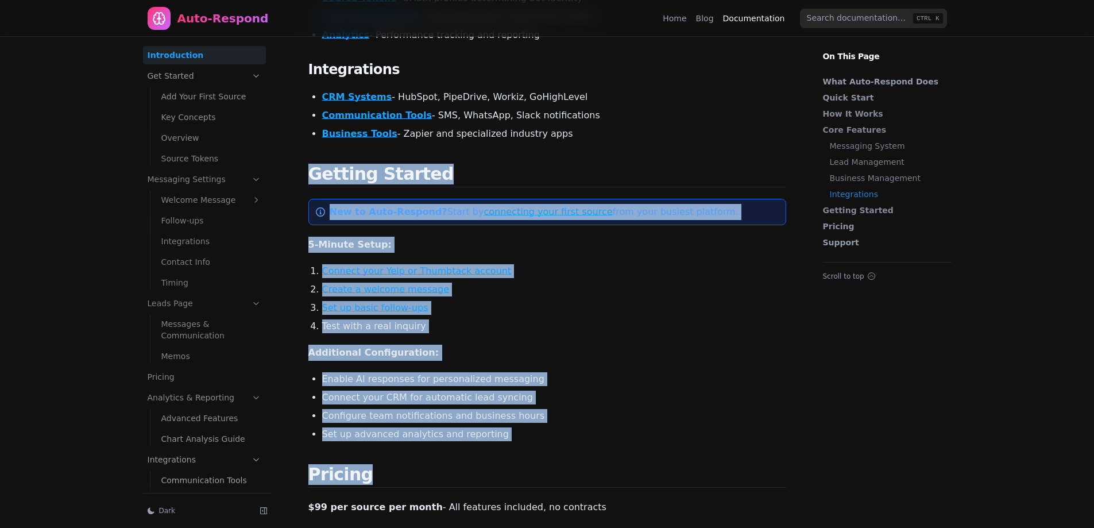
drag, startPoint x: 310, startPoint y: 152, endPoint x: 533, endPoint y: 430, distance: 356.1
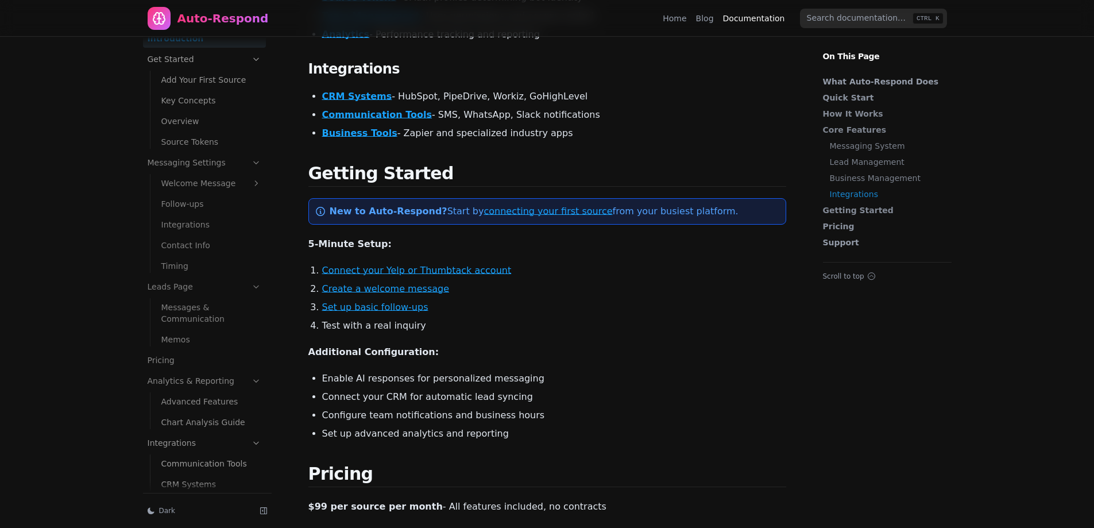
scroll to position [0, 0]
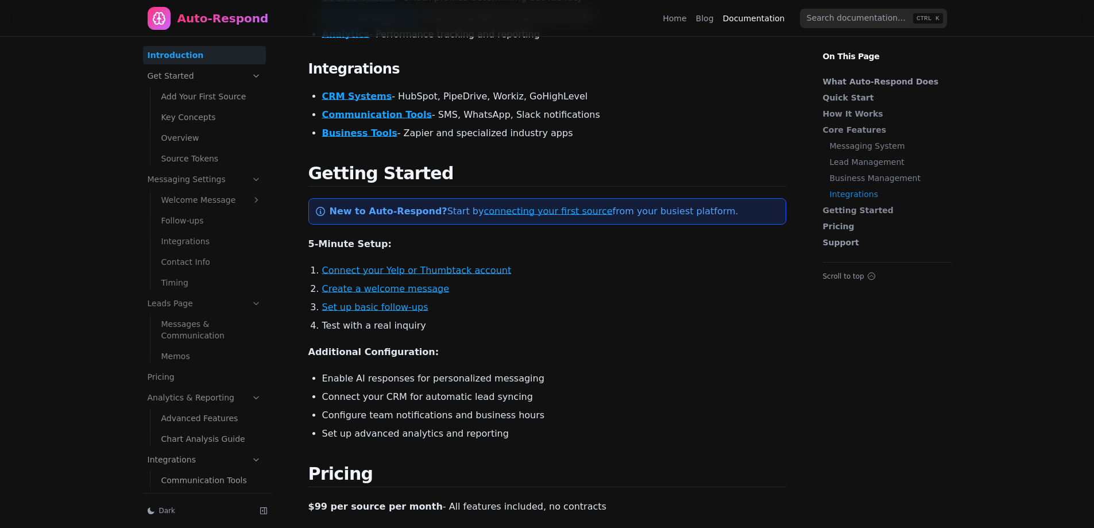
click at [205, 21] on div "Auto-Respond" at bounding box center [222, 18] width 91 height 16
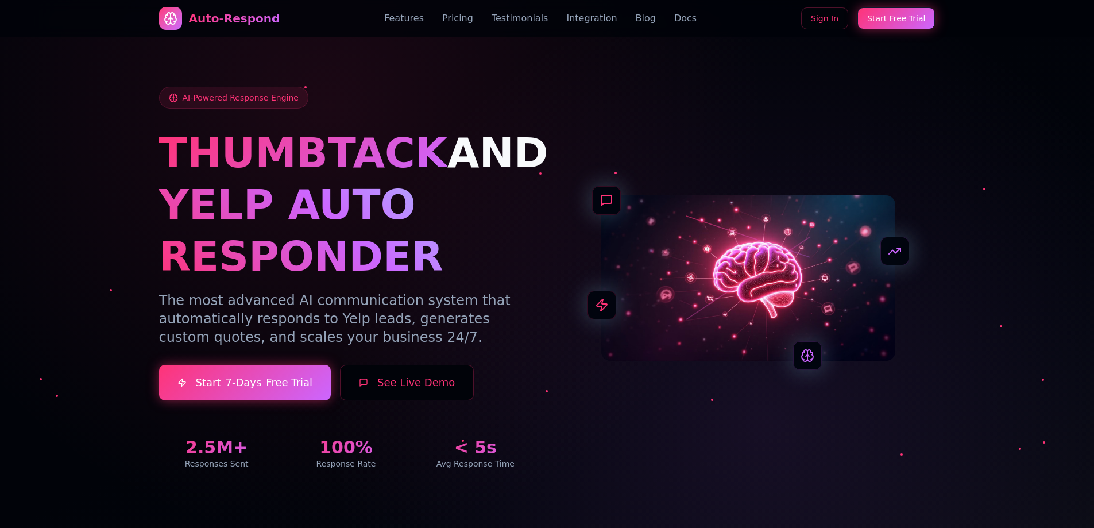
click at [419, 19] on link "Features" at bounding box center [404, 18] width 40 height 14
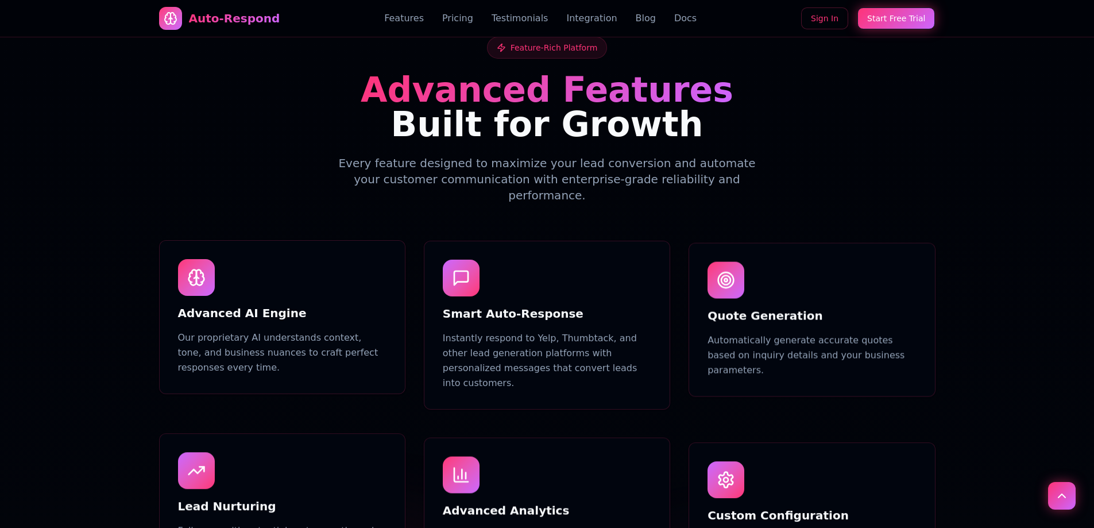
click at [453, 21] on link "Pricing" at bounding box center [457, 18] width 31 height 14
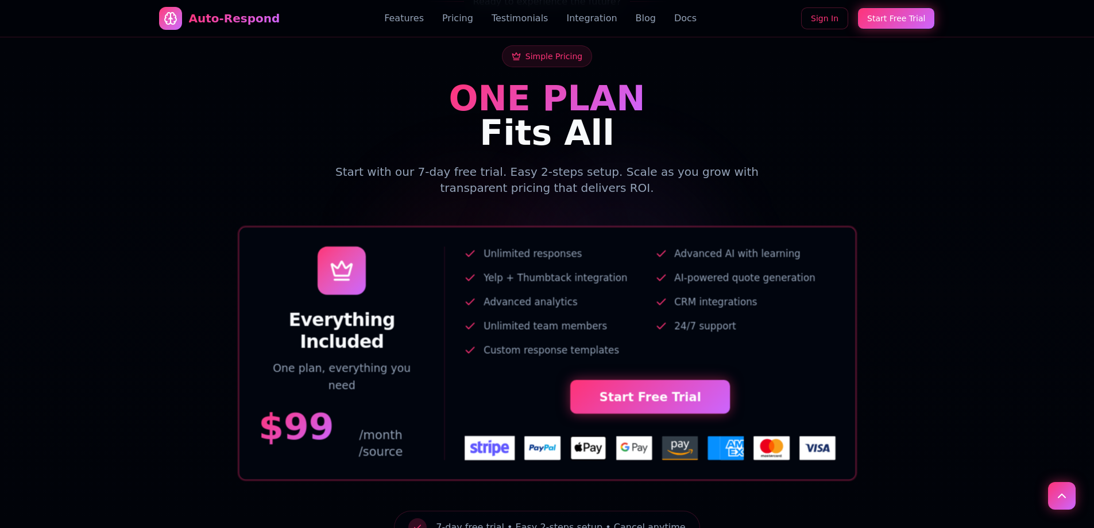
click at [424, 19] on link "Features" at bounding box center [404, 18] width 40 height 14
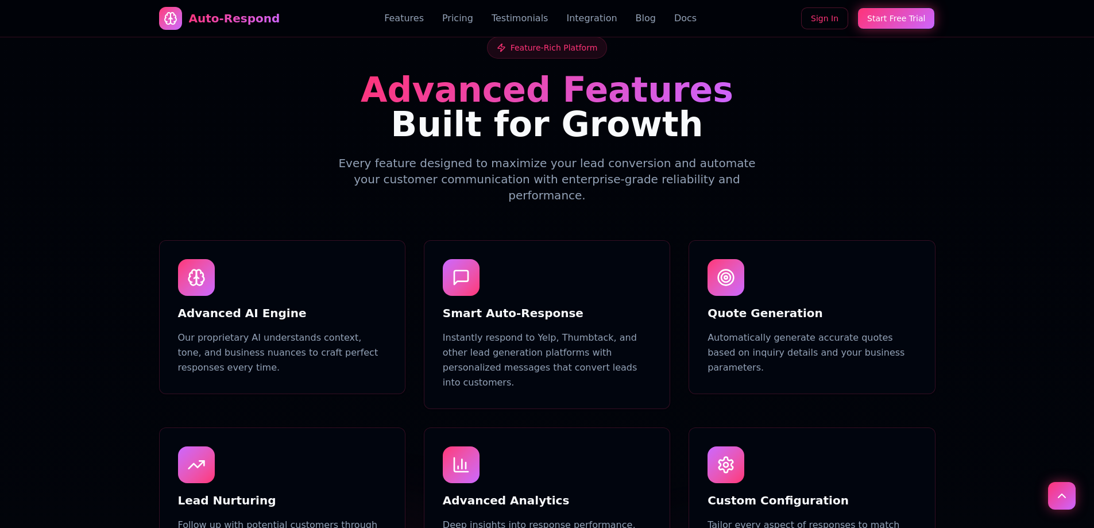
click at [451, 16] on link "Pricing" at bounding box center [457, 18] width 31 height 14
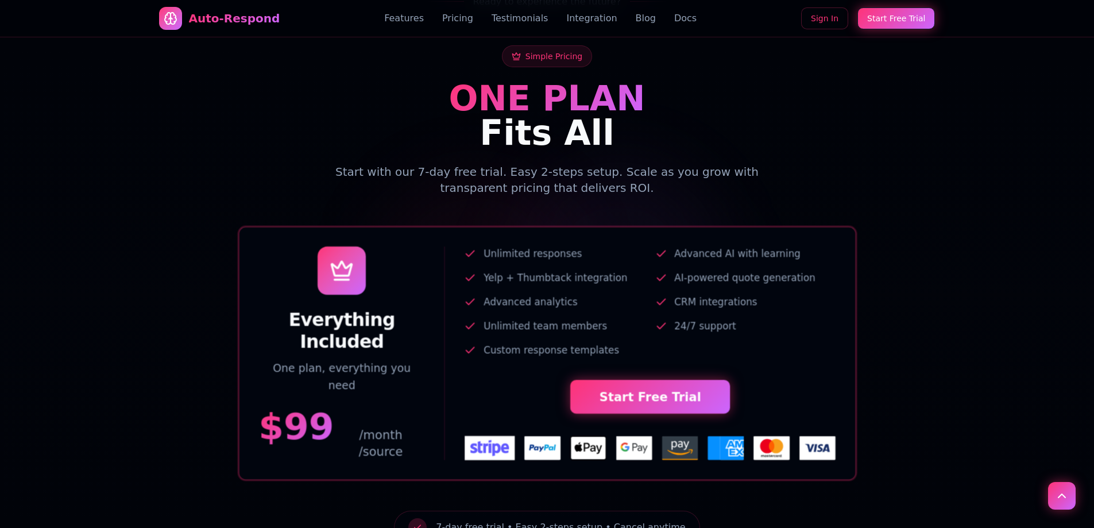
click at [501, 11] on div "Auto-Respond Features Pricing Testimonials Integration Blog Docs Sign In Start …" at bounding box center [547, 18] width 776 height 37
click at [509, 20] on link "Testimonials" at bounding box center [520, 18] width 57 height 14
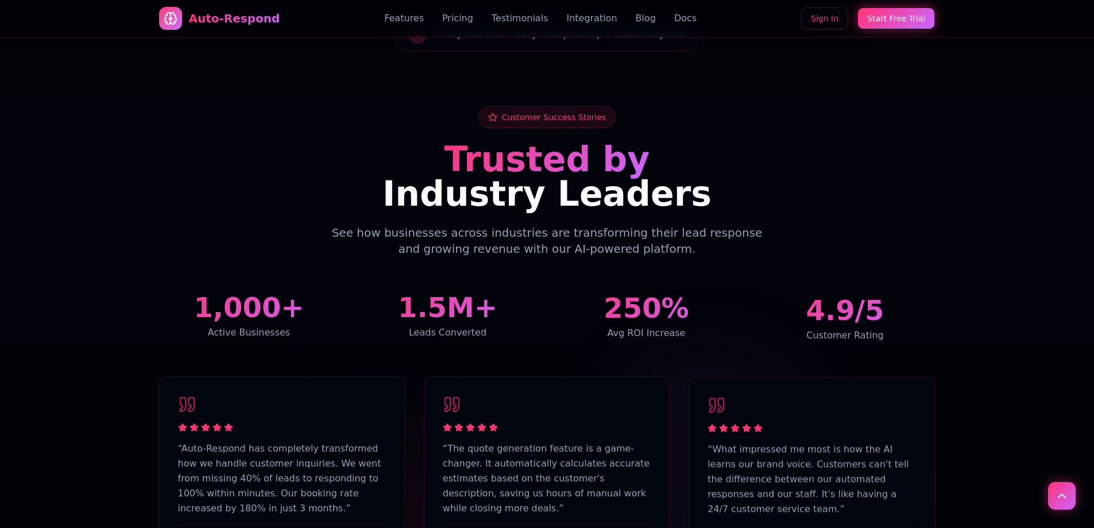
click at [600, 16] on link "Integration" at bounding box center [591, 18] width 51 height 14
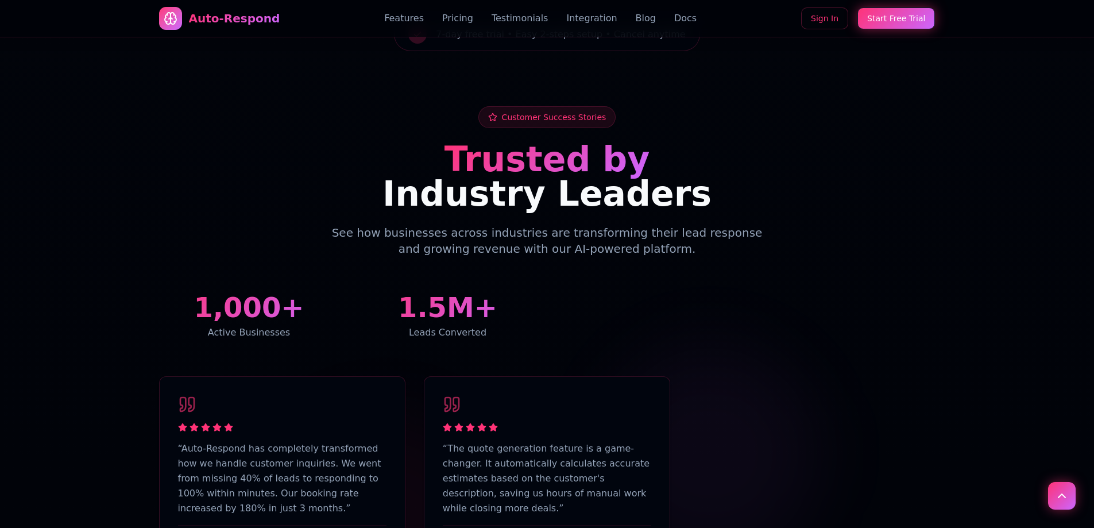
scroll to position [2852, 0]
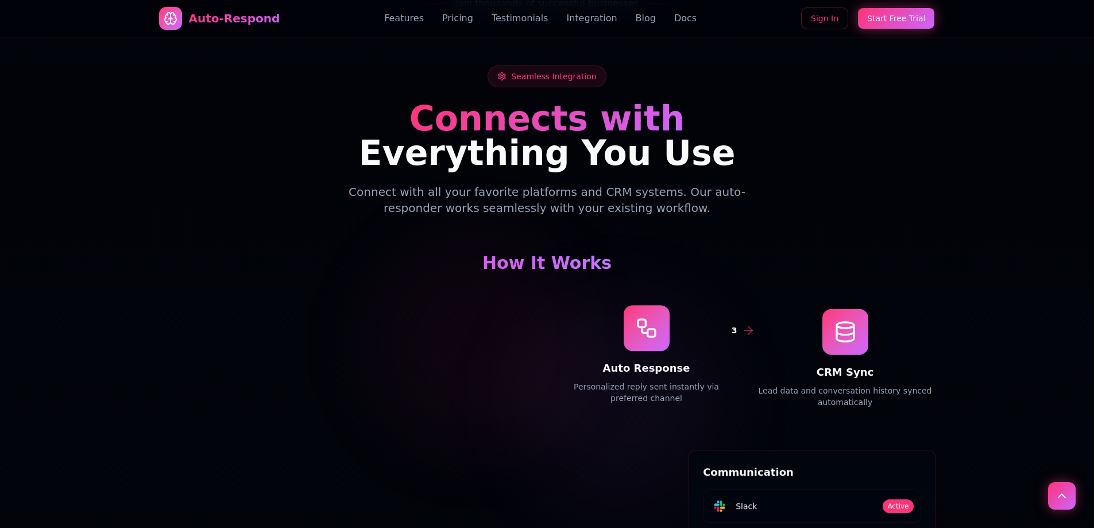
click at [467, 20] on link "Pricing" at bounding box center [457, 18] width 31 height 14
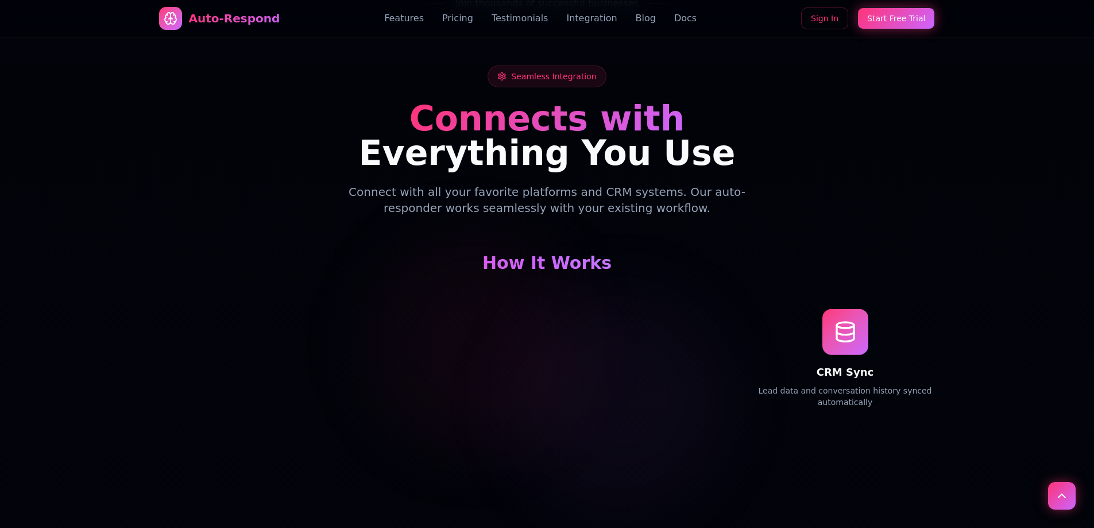
scroll to position [1498, 0]
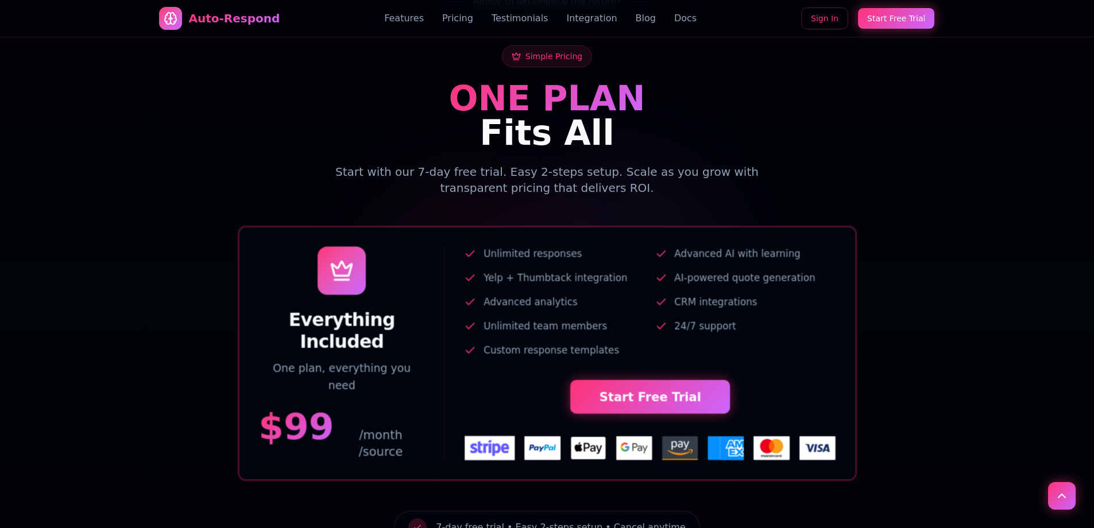
click at [556, 23] on div "Features Pricing Testimonials Integration Blog Docs" at bounding box center [540, 18] width 312 height 14
click at [566, 17] on link "Integration" at bounding box center [591, 18] width 51 height 14
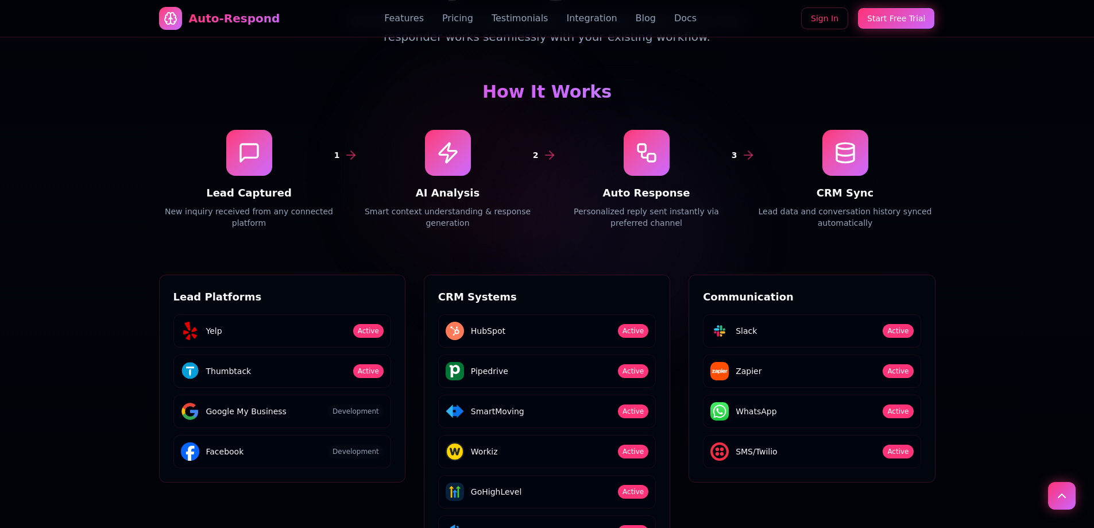
scroll to position [3024, 0]
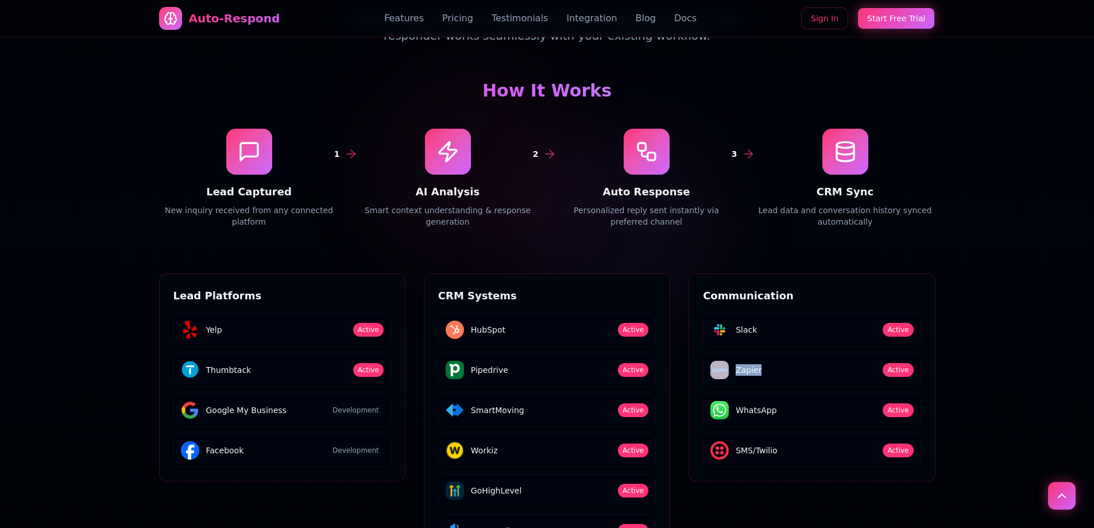
drag, startPoint x: 767, startPoint y: 302, endPoint x: 697, endPoint y: 306, distance: 70.7
click at [697, 306] on div "Communication Slack Active Zapier Active WhatsApp Active SMS/Twilio Active" at bounding box center [811, 377] width 245 height 207
click at [720, 353] on div "Zapier Active" at bounding box center [812, 369] width 218 height 33
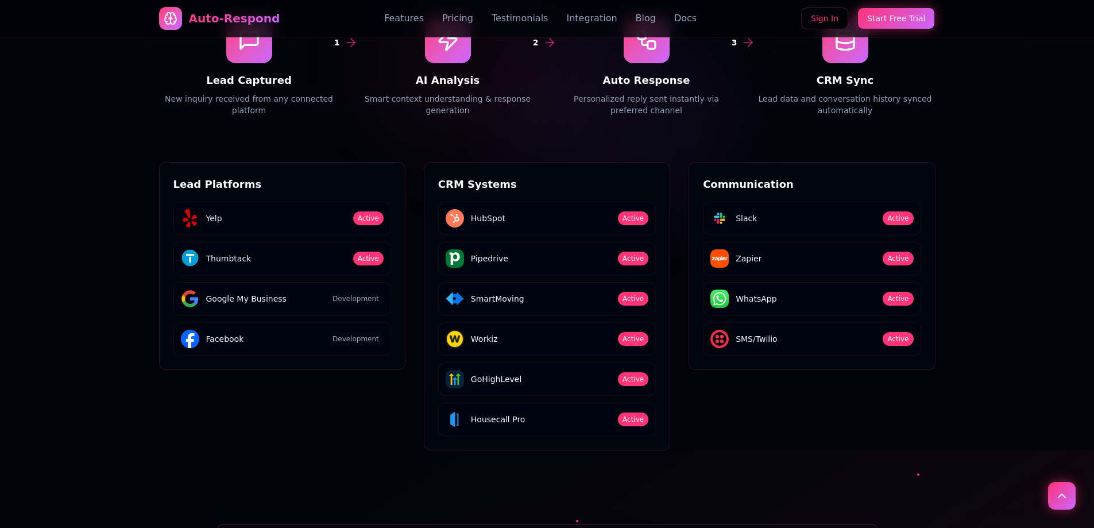
scroll to position [2852, 0]
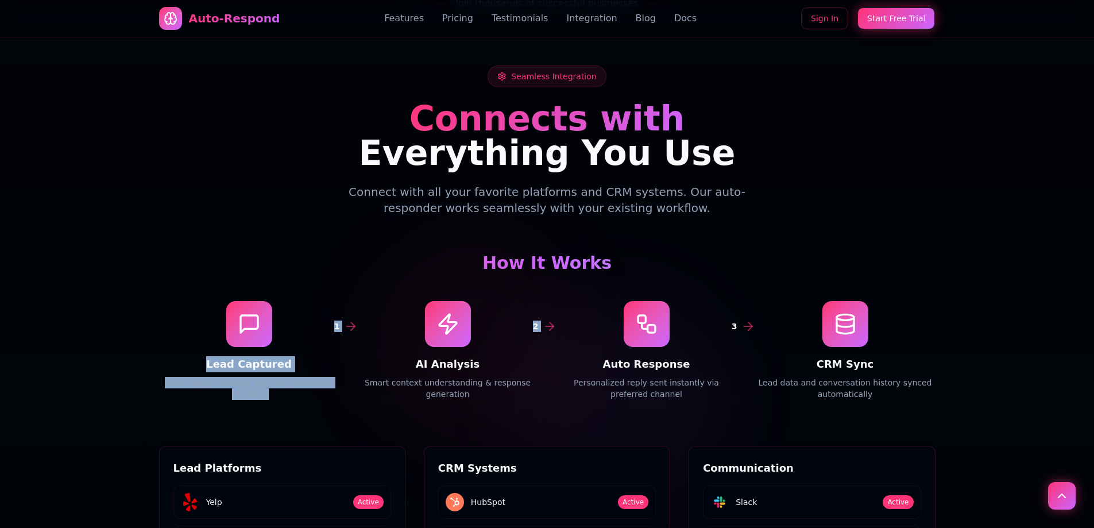
drag, startPoint x: 331, startPoint y: 256, endPoint x: 415, endPoint y: 285, distance: 89.0
click at [415, 301] on div "1 Lead Captured New inquiry received from any connected platform 2 AI Analysis …" at bounding box center [547, 350] width 776 height 99
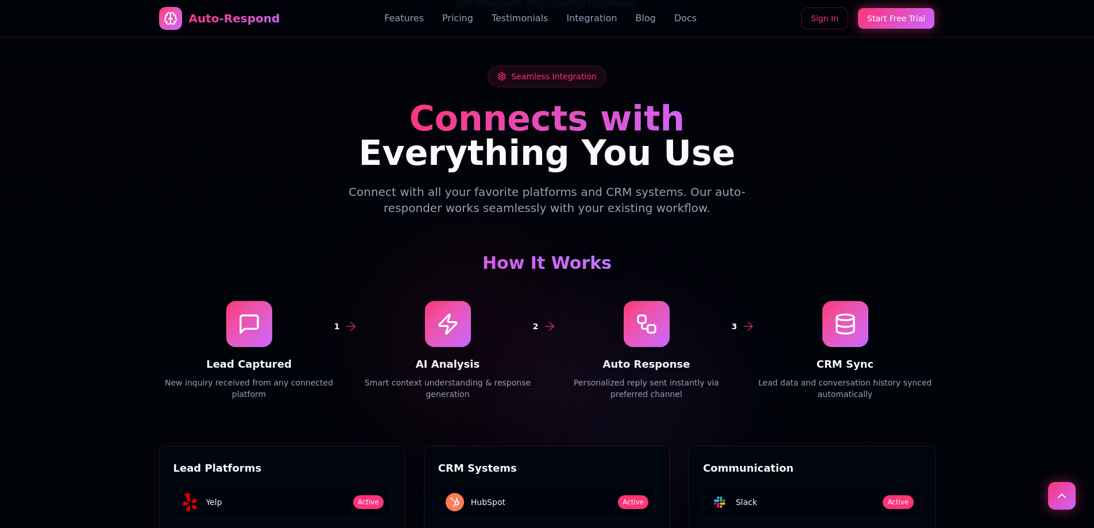
click at [316, 253] on div "How It Works 1 Lead Captured New inquiry received from any connected platform 2…" at bounding box center [547, 326] width 776 height 147
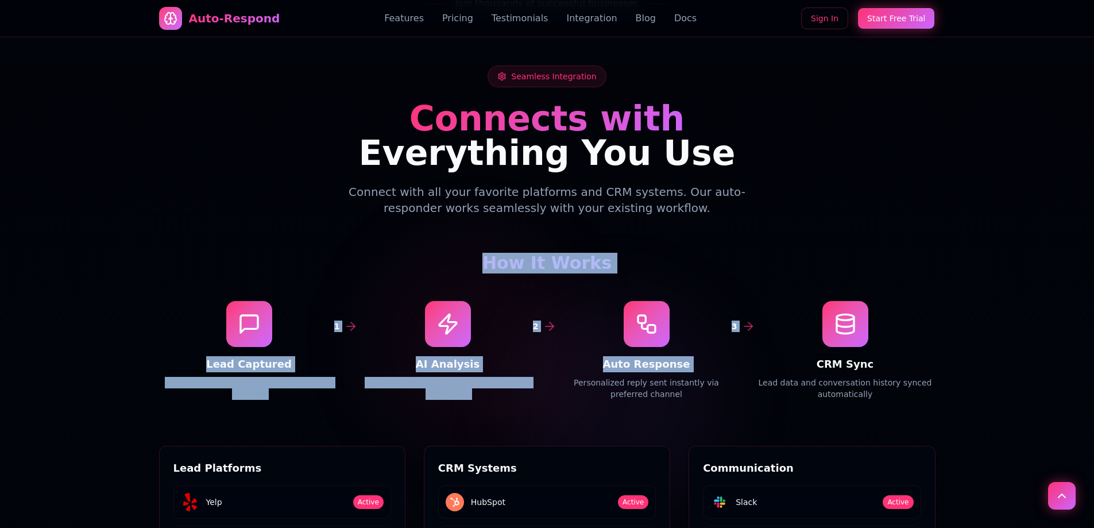
drag, startPoint x: 163, startPoint y: 190, endPoint x: 687, endPoint y: 336, distance: 544.8
click at [595, 319] on div "Seamless Integration Connects with Everything You Use Connect with all your fav…" at bounding box center [547, 399] width 804 height 668
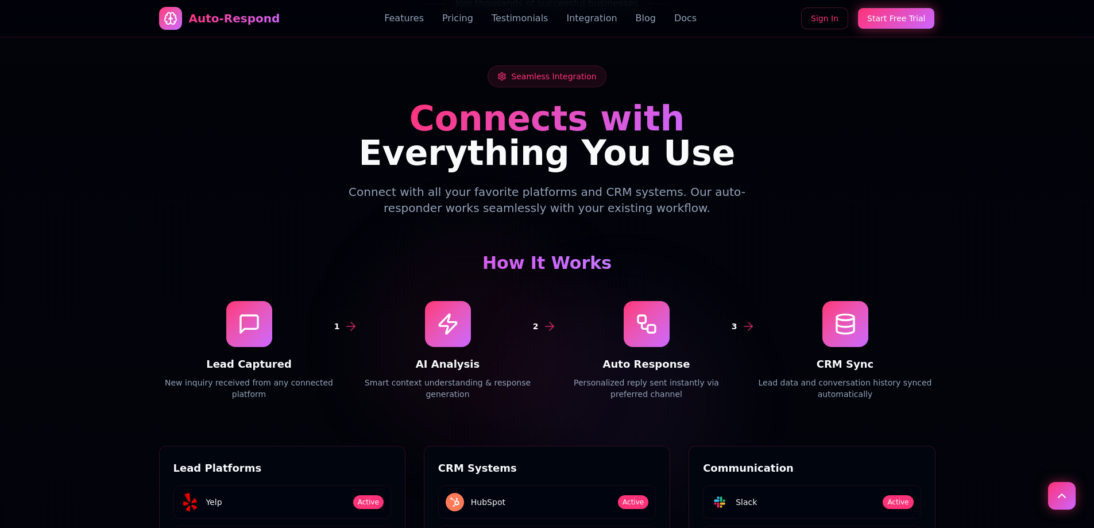
click at [709, 341] on div "Seamless Integration Connects with Everything You Use Connect with all your fav…" at bounding box center [547, 399] width 804 height 668
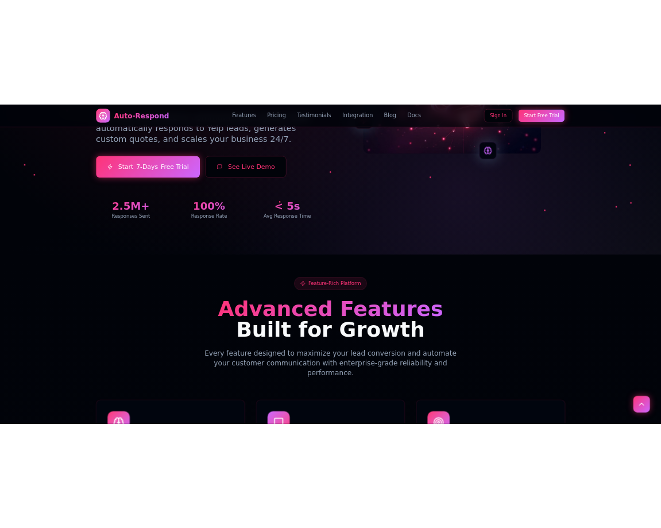
scroll to position [0, 0]
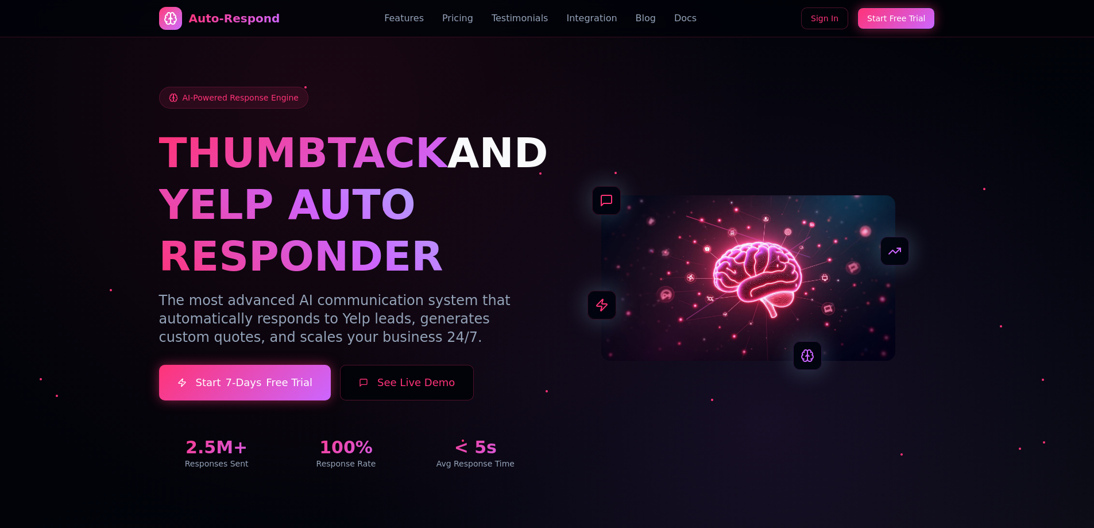
drag, startPoint x: 418, startPoint y: 293, endPoint x: 233, endPoint y: 276, distance: 186.3
click at [232, 281] on h1 "YELP AUTO RESPONDER" at bounding box center [346, 230] width 374 height 103
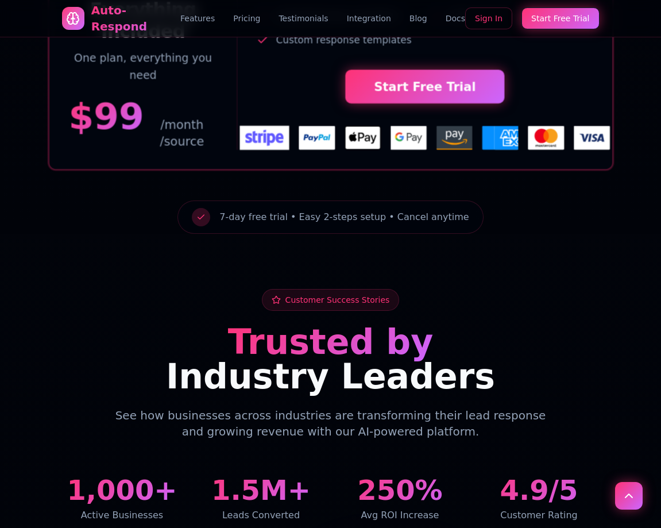
scroll to position [2297, 0]
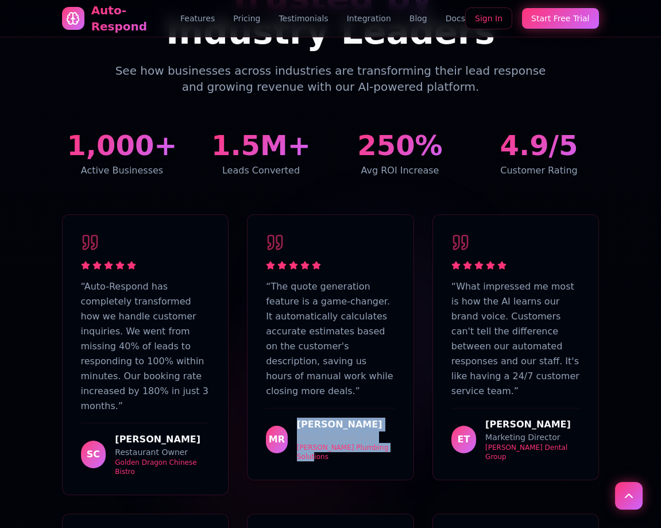
drag, startPoint x: 401, startPoint y: 322, endPoint x: 296, endPoint y: 322, distance: 105.7
click at [296, 322] on div "“ The quote generation feature is a game-changer. It automatically calculates a…" at bounding box center [331, 347] width 166 height 265
click at [299, 408] on div "MR Marcus Rodriguez Home Services CEO Rodriguez Plumbing Solutions" at bounding box center [330, 434] width 129 height 53
click at [324, 443] on div "[PERSON_NAME] Plumbing Solutions" at bounding box center [346, 452] width 98 height 18
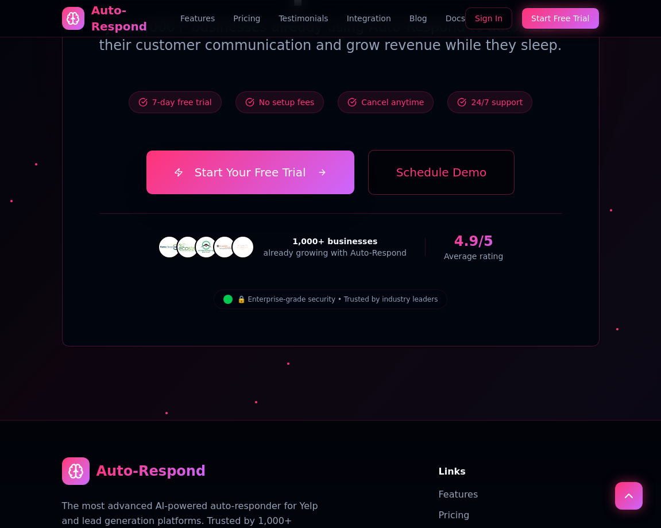
scroll to position [4206, 0]
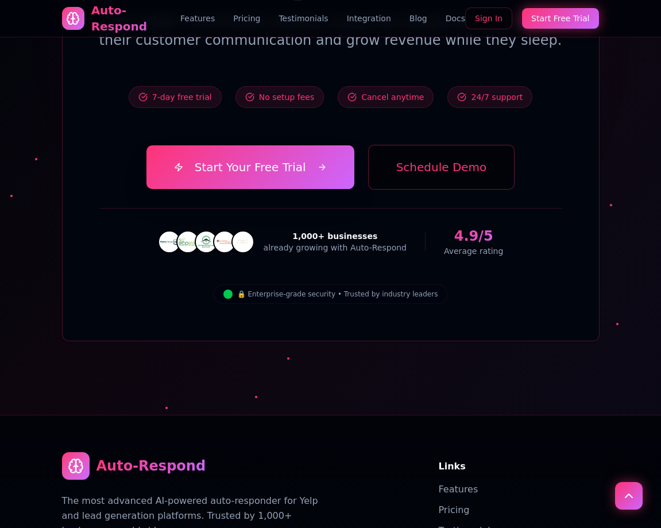
drag, startPoint x: 261, startPoint y: 372, endPoint x: 75, endPoint y: 370, distance: 185.5
copy link "[STREET_ADDRESS]"
drag, startPoint x: 309, startPoint y: 332, endPoint x: 239, endPoint y: 362, distance: 75.9
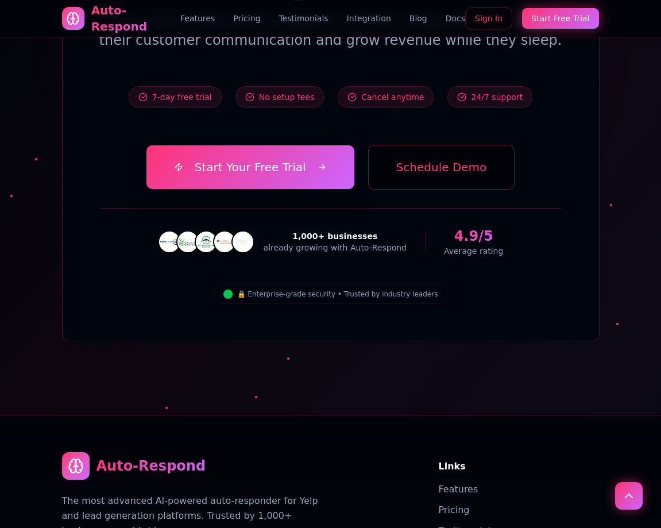
click at [623, 492] on icon "Scroll to top" at bounding box center [629, 496] width 14 height 14
drag, startPoint x: 600, startPoint y: 139, endPoint x: 575, endPoint y: 505, distance: 366.7
click at [618, 496] on button "Scroll to top" at bounding box center [629, 496] width 28 height 28
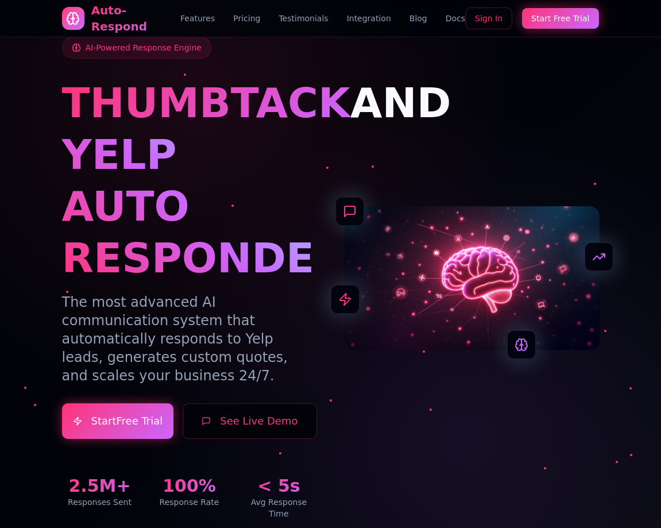
scroll to position [0, 0]
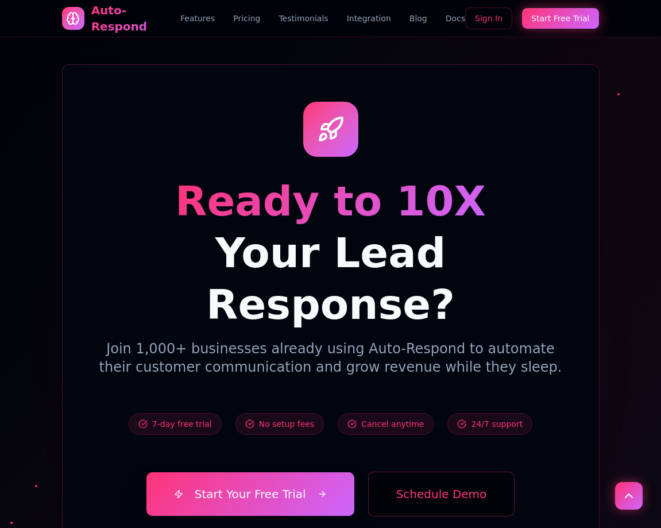
drag, startPoint x: 628, startPoint y: 198, endPoint x: 625, endPoint y: 453, distance: 254.4
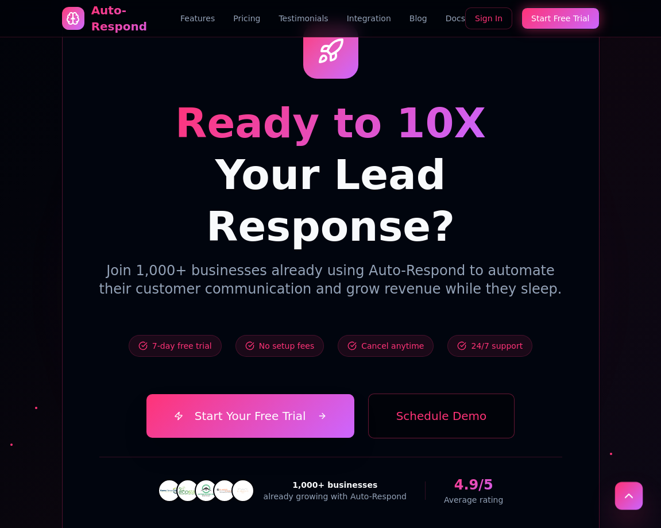
click at [632, 502] on button "Scroll to top" at bounding box center [629, 496] width 28 height 28
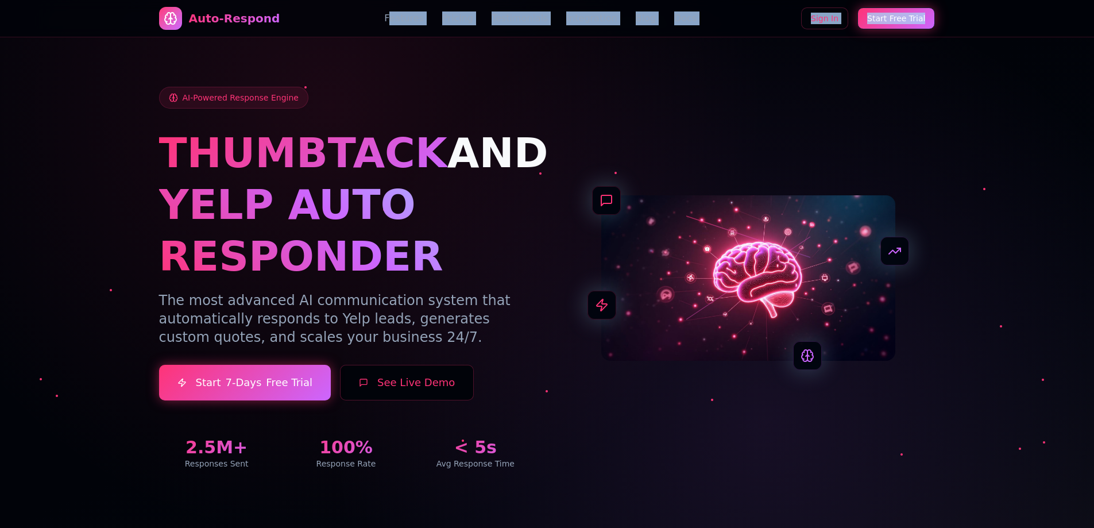
drag, startPoint x: 1053, startPoint y: 6, endPoint x: 399, endPoint y: 23, distance: 653.7
click at [399, 23] on nav "Auto-Respond Features Pricing Testimonials Integration Blog Docs Sign In Start …" at bounding box center [547, 18] width 1094 height 37
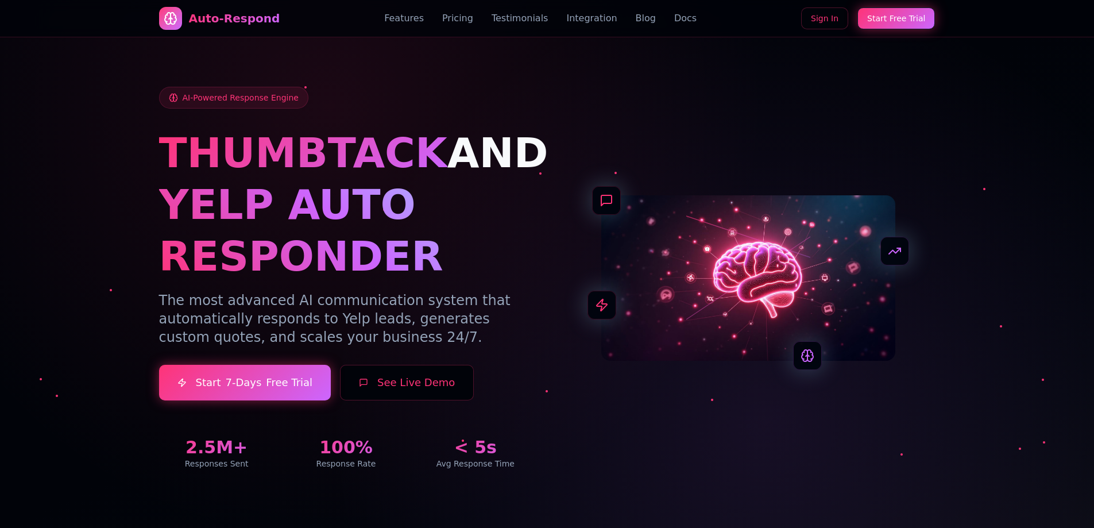
click at [453, 68] on div "AI-Powered Response Engine THUMBTACK AND YELP AUTO RESPONDER The most advanced …" at bounding box center [547, 264] width 804 height 465
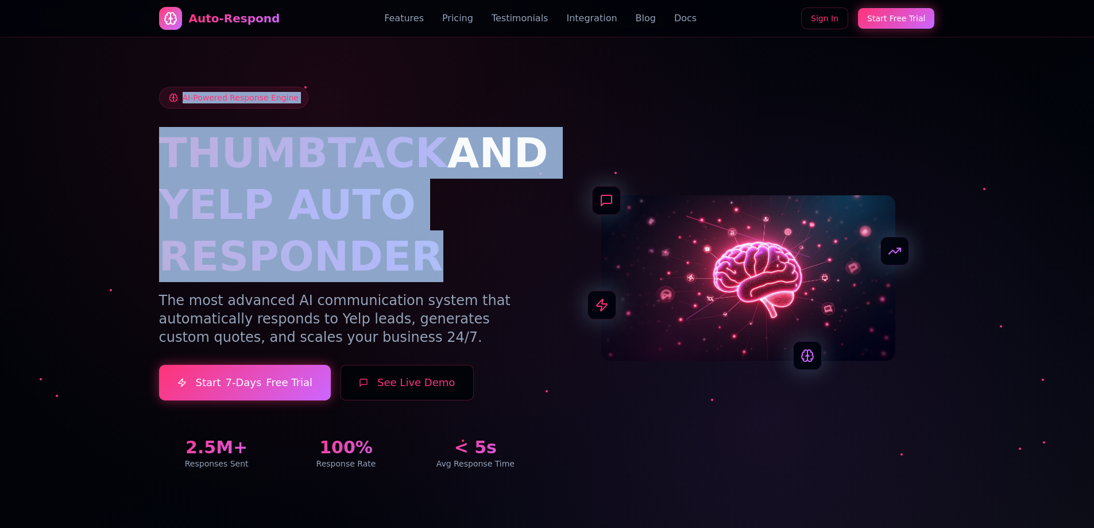
drag, startPoint x: 168, startPoint y: 74, endPoint x: 409, endPoint y: 252, distance: 299.6
click at [409, 252] on div "AI-Powered Response Engine THUMBTACK AND YELP AUTO RESPONDER The most advanced …" at bounding box center [547, 264] width 804 height 465
click at [433, 247] on h1 "YELP AUTO RESPONDER" at bounding box center [346, 230] width 374 height 103
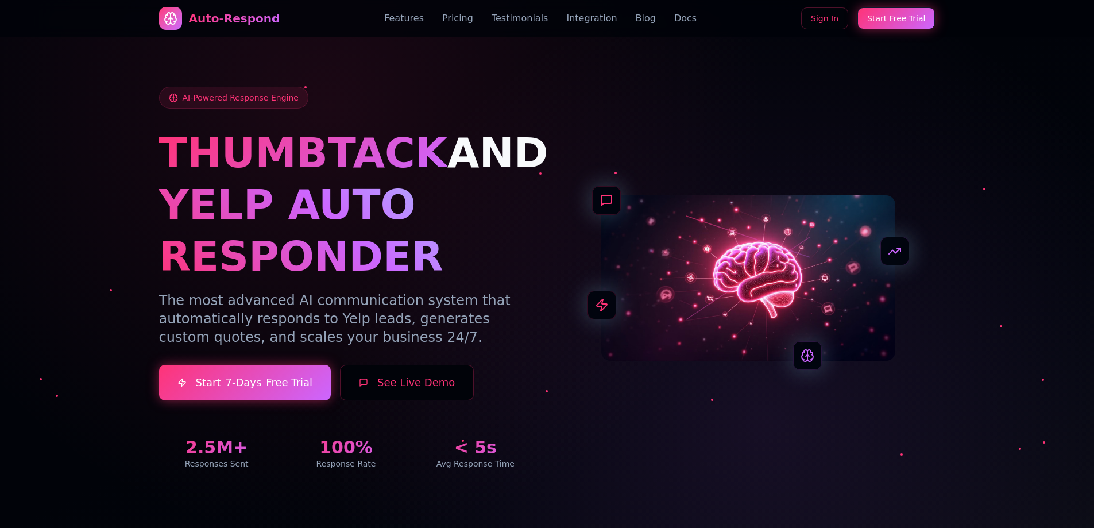
click at [405, 16] on link "Features" at bounding box center [404, 18] width 40 height 14
drag, startPoint x: 709, startPoint y: 348, endPoint x: 673, endPoint y: 155, distance: 196.2
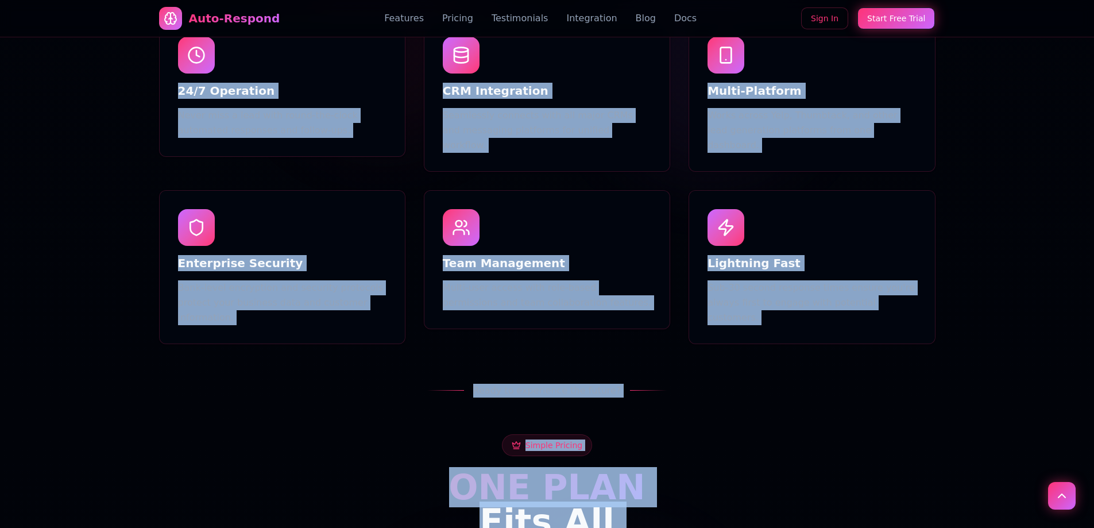
scroll to position [1441, 0]
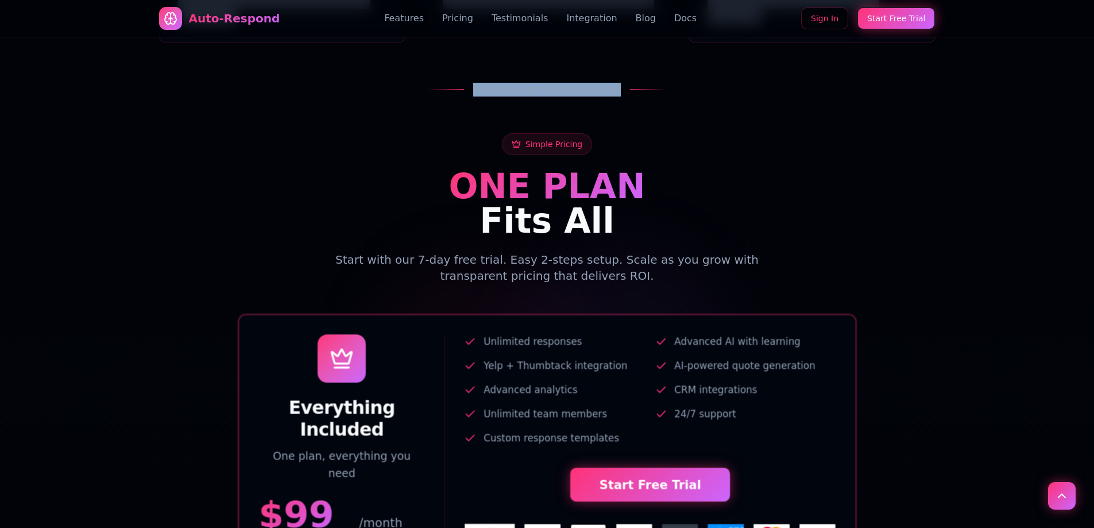
drag, startPoint x: 78, startPoint y: 61, endPoint x: 888, endPoint y: 336, distance: 855.0
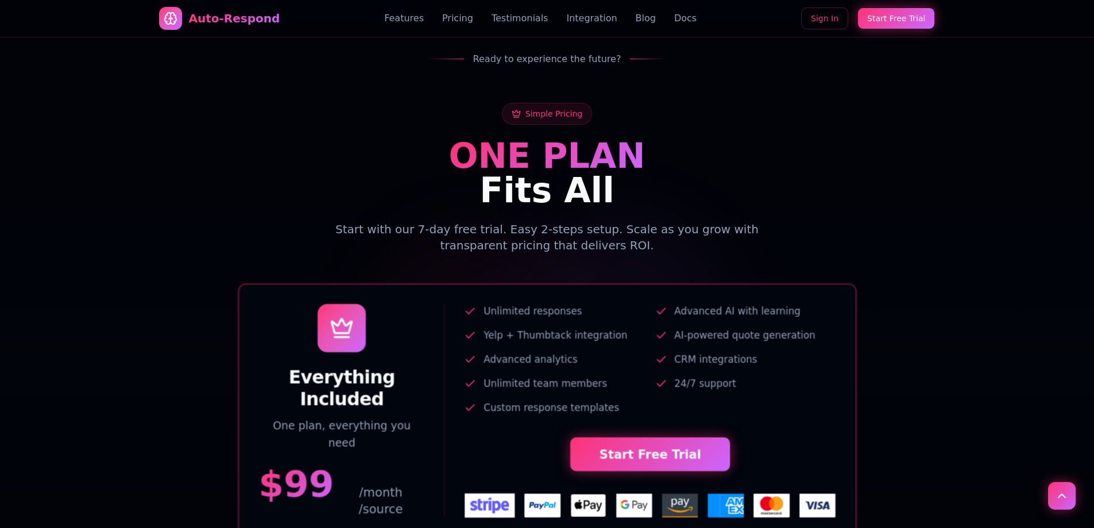
click at [880, 329] on div "Everything Included One plan, everything you need $ 99 /month Unlimited respons…" at bounding box center [547, 410] width 735 height 241
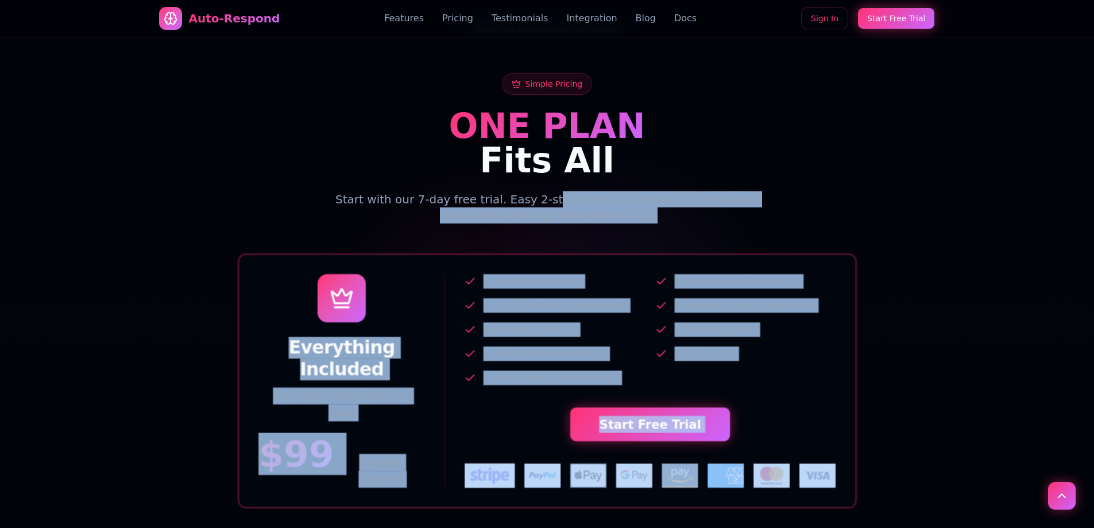
drag, startPoint x: 642, startPoint y: 337, endPoint x: 878, endPoint y: 511, distance: 292.9
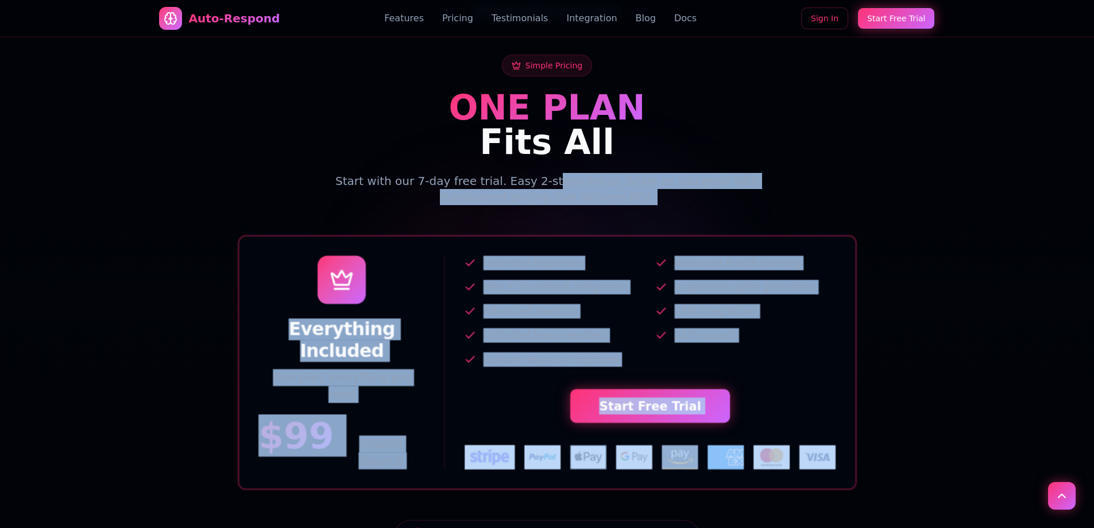
click at [898, 347] on div "Everything Included One plan, everything you need $ 99 /month Unlimited respons…" at bounding box center [547, 362] width 735 height 241
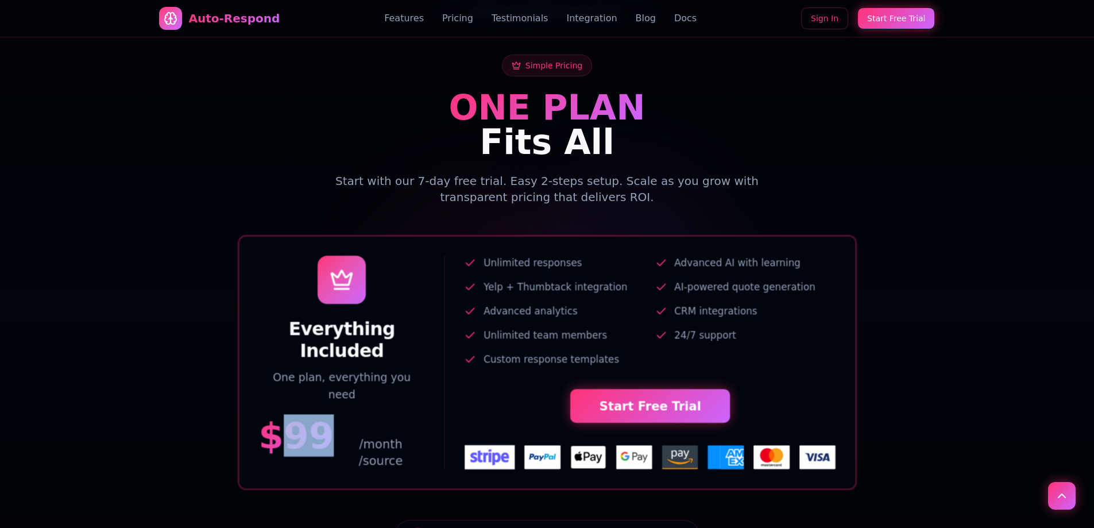
drag, startPoint x: 288, startPoint y: 372, endPoint x: 330, endPoint y: 372, distance: 41.9
click at [330, 417] on span "$ 99" at bounding box center [296, 435] width 76 height 36
click at [363, 435] on span "/month /source" at bounding box center [380, 452] width 89 height 34
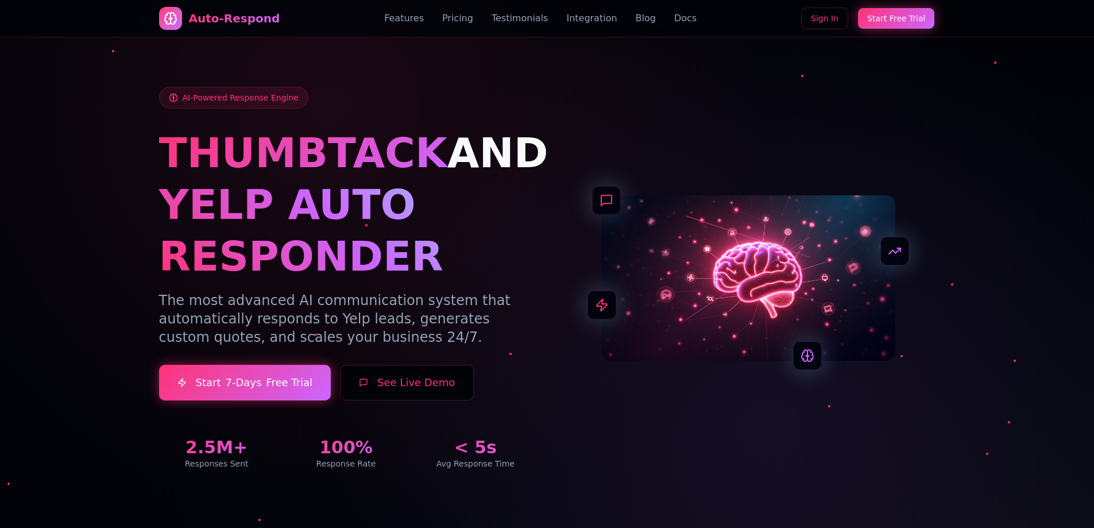
drag, startPoint x: 710, startPoint y: 193, endPoint x: 693, endPoint y: 50, distance: 144.0
click at [207, 95] on span "AI-Powered Response Engine" at bounding box center [241, 97] width 116 height 11
drag, startPoint x: 166, startPoint y: 102, endPoint x: 196, endPoint y: 100, distance: 30.5
click at [196, 100] on div "AI-Powered Response Engine" at bounding box center [233, 98] width 149 height 22
click at [221, 108] on div "AI-Powered Response Engine" at bounding box center [233, 98] width 149 height 22
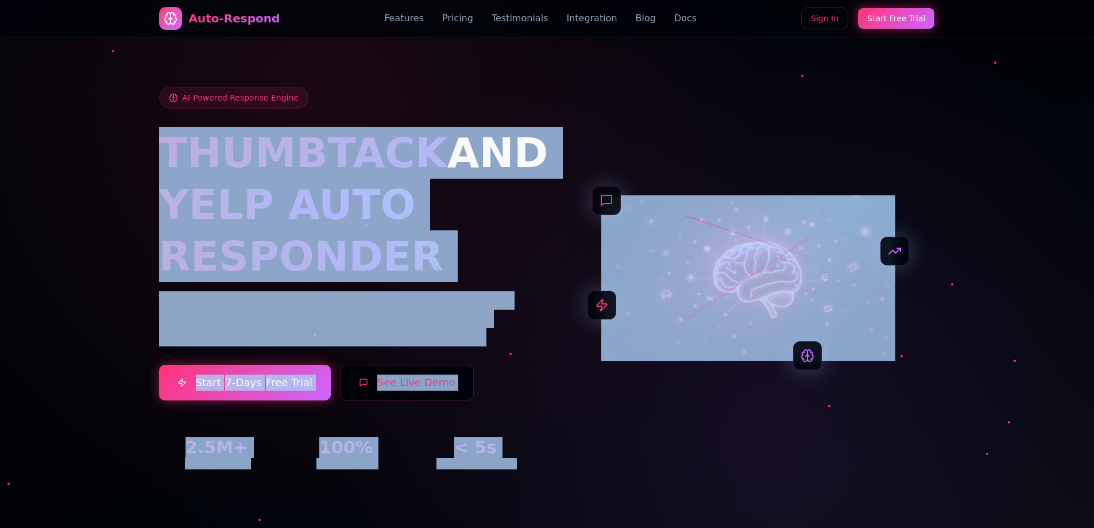
drag, startPoint x: 539, startPoint y: 63, endPoint x: 844, endPoint y: 373, distance: 434.9
click at [844, 373] on div "AI-Powered Response Engine THUMBTACK AND YELP AUTO RESPONDER The most advanced …" at bounding box center [547, 264] width 804 height 465
click at [946, 373] on div "AI-Powered Response Engine THUMBTACK AND YELP AUTO RESPONDER The most advanced …" at bounding box center [547, 264] width 804 height 465
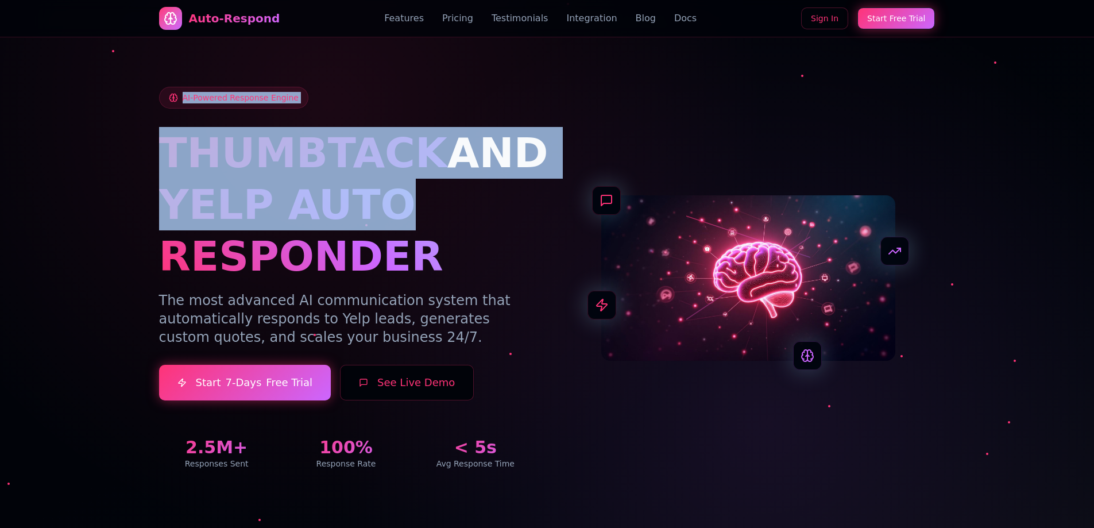
drag, startPoint x: 992, startPoint y: 415, endPoint x: 493, endPoint y: 183, distance: 549.8
click at [493, 183] on section "AI-Powered Response Engine THUMBTACK AND YELP AUTO RESPONDER The most advanced …" at bounding box center [547, 264] width 1094 height 528
click at [415, 192] on h1 "YELP AUTO RESPONDER" at bounding box center [346, 230] width 374 height 103
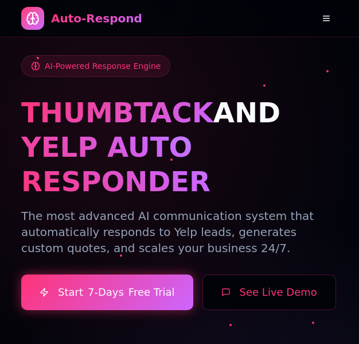
click at [264, 274] on button "See Live Demo" at bounding box center [270, 292] width 134 height 36
click at [257, 274] on button "See Live Demo" at bounding box center [270, 292] width 134 height 36
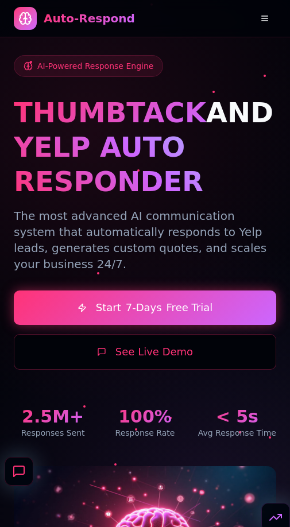
drag, startPoint x: 103, startPoint y: 74, endPoint x: 87, endPoint y: 71, distance: 16.3
click at [99, 72] on div "AI-Powered Response Engine" at bounding box center [88, 66] width 149 height 22
click at [83, 71] on span "AI-Powered Response Engine" at bounding box center [95, 65] width 116 height 11
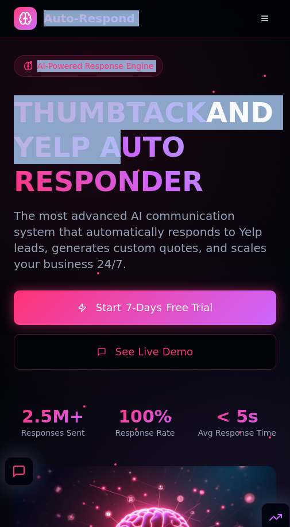
drag, startPoint x: 31, startPoint y: 37, endPoint x: 108, endPoint y: 158, distance: 143.5
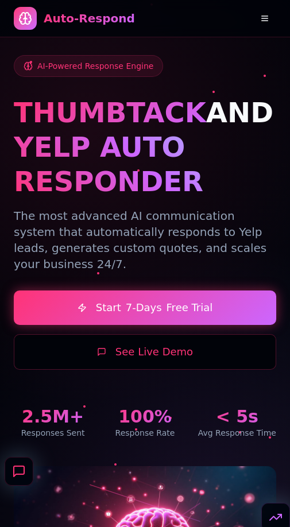
click at [128, 172] on h1 "YELP AUTO RESPONDER" at bounding box center [145, 164] width 262 height 69
drag, startPoint x: 158, startPoint y: 230, endPoint x: 114, endPoint y: 15, distance: 219.8
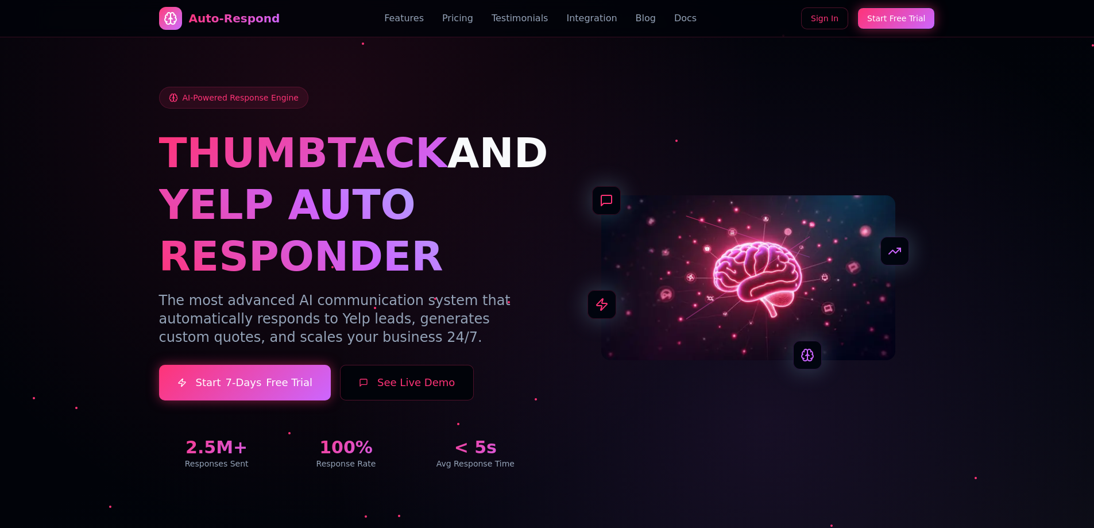
drag, startPoint x: 744, startPoint y: 276, endPoint x: 709, endPoint y: 288, distance: 37.0
click at [660, 288] on img at bounding box center [748, 277] width 294 height 165
drag, startPoint x: 706, startPoint y: 93, endPoint x: 592, endPoint y: 74, distance: 115.3
click at [592, 74] on div "AI-Powered Response Engine THUMBTACK AND YELP AUTO RESPONDER The most advanced …" at bounding box center [547, 264] width 804 height 465
drag, startPoint x: 914, startPoint y: 153, endPoint x: 935, endPoint y: 85, distance: 71.6
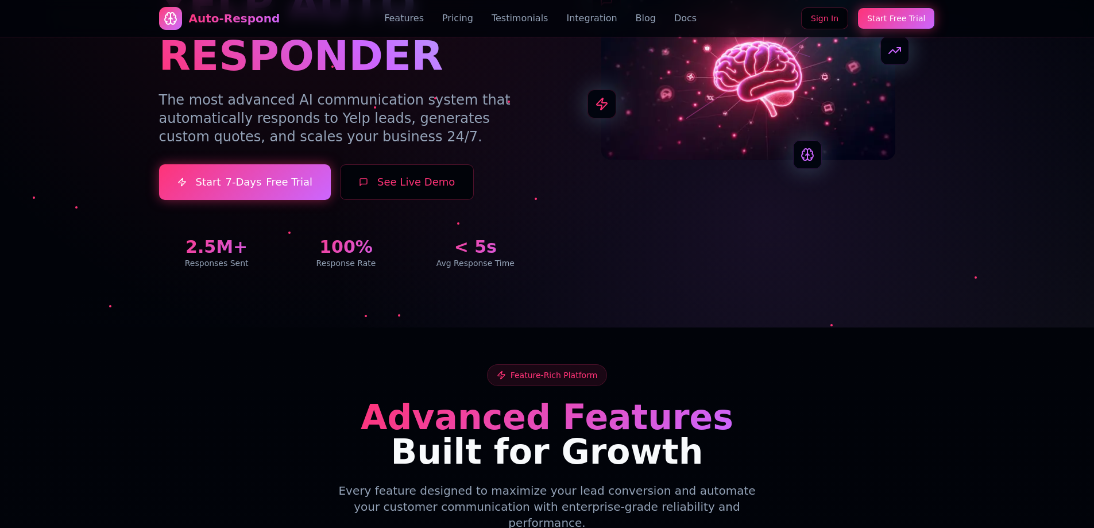
scroll to position [57, 0]
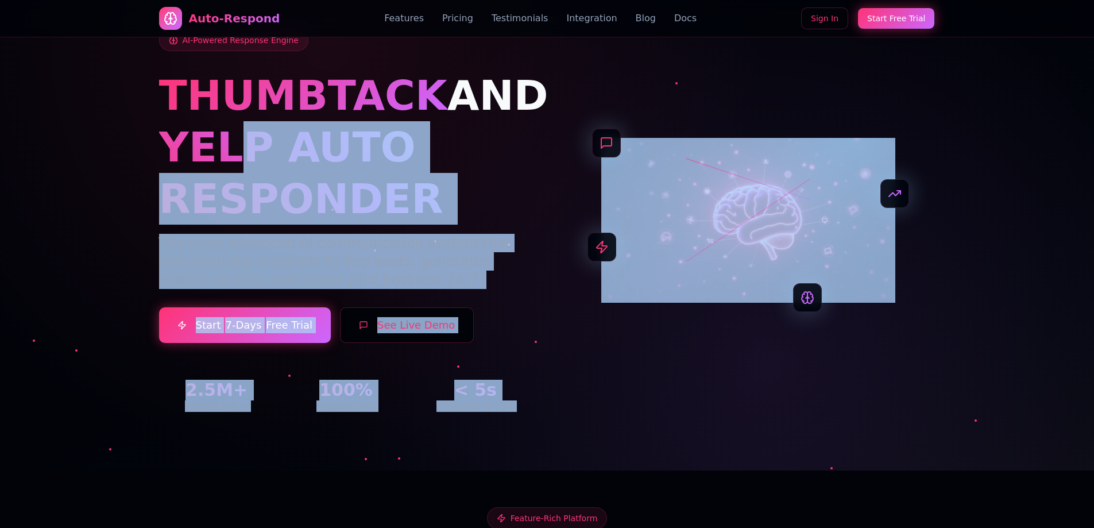
drag, startPoint x: 864, startPoint y: 328, endPoint x: 815, endPoint y: 388, distance: 77.6
click at [660, 388] on div "AI-Powered Response Engine THUMBTACK AND YELP AUTO RESPONDER The most advanced …" at bounding box center [547, 220] width 776 height 382
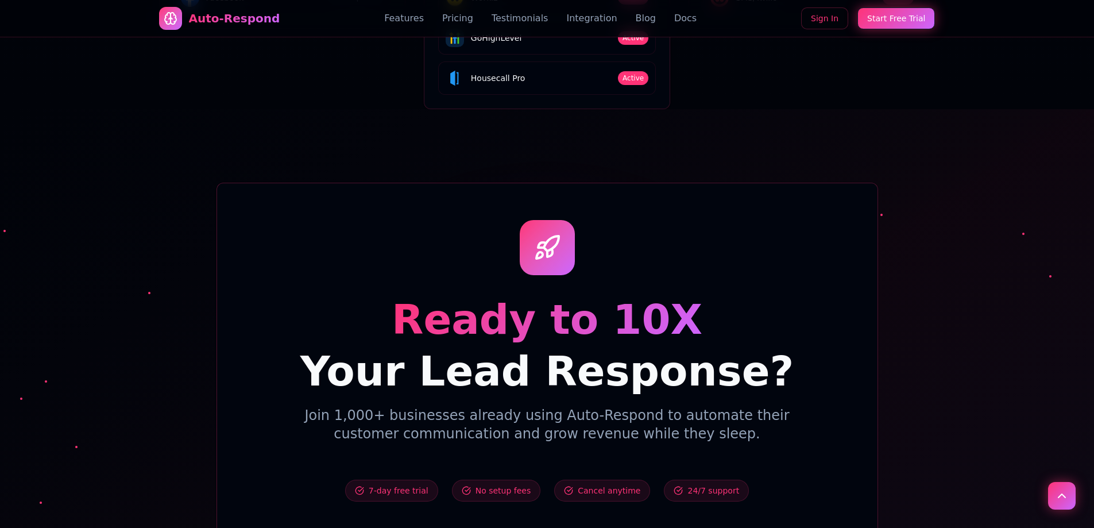
scroll to position [3559, 0]
